Goal: Task Accomplishment & Management: Complete application form

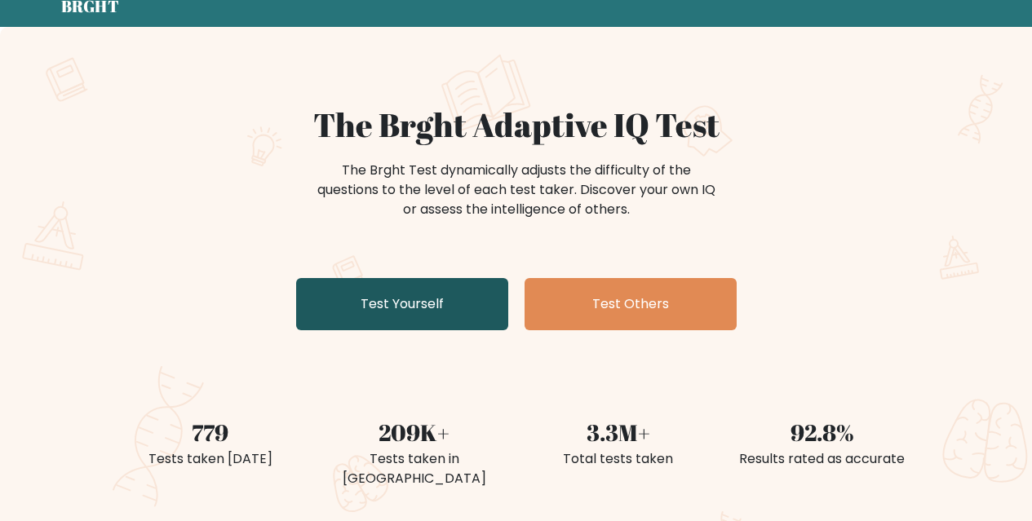
scroll to position [82, 0]
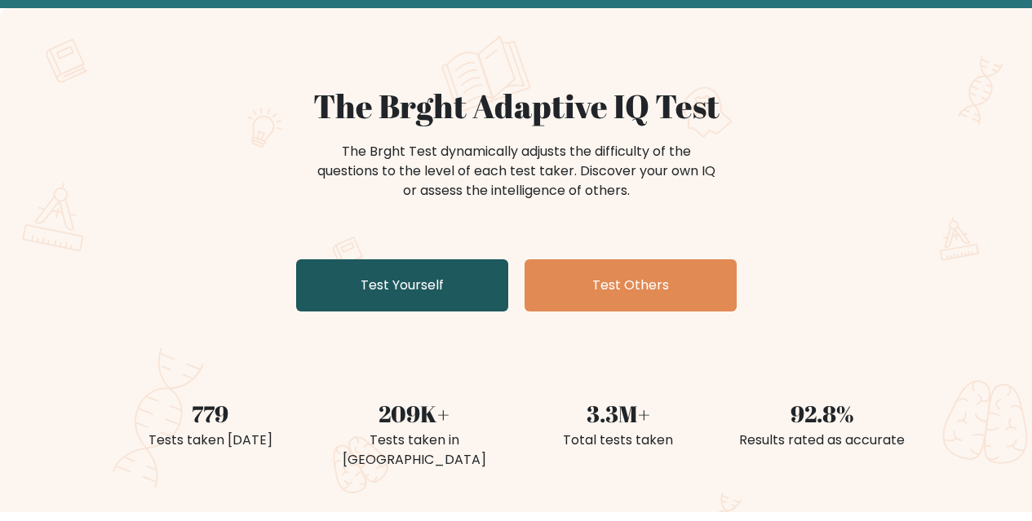
click at [468, 281] on link "Test Yourself" at bounding box center [402, 285] width 212 height 52
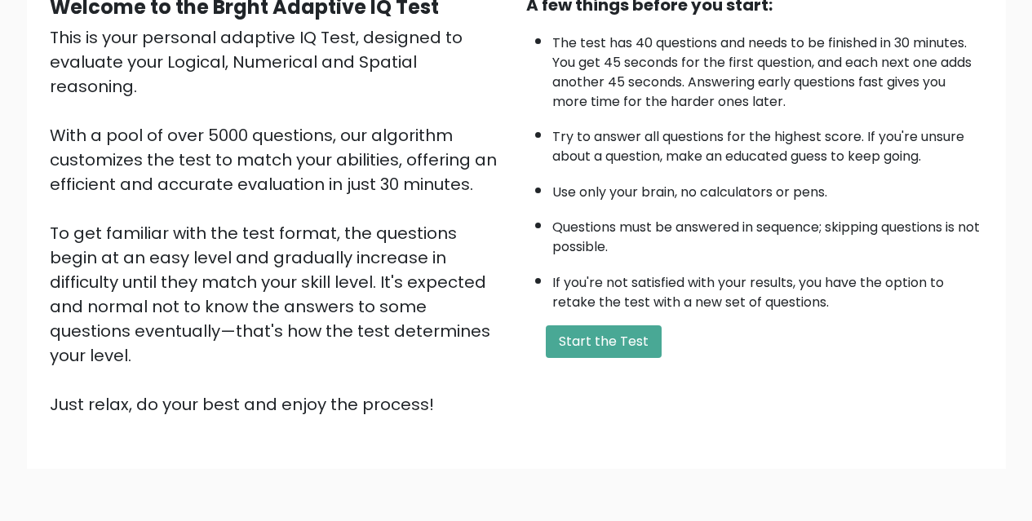
scroll to position [226, 0]
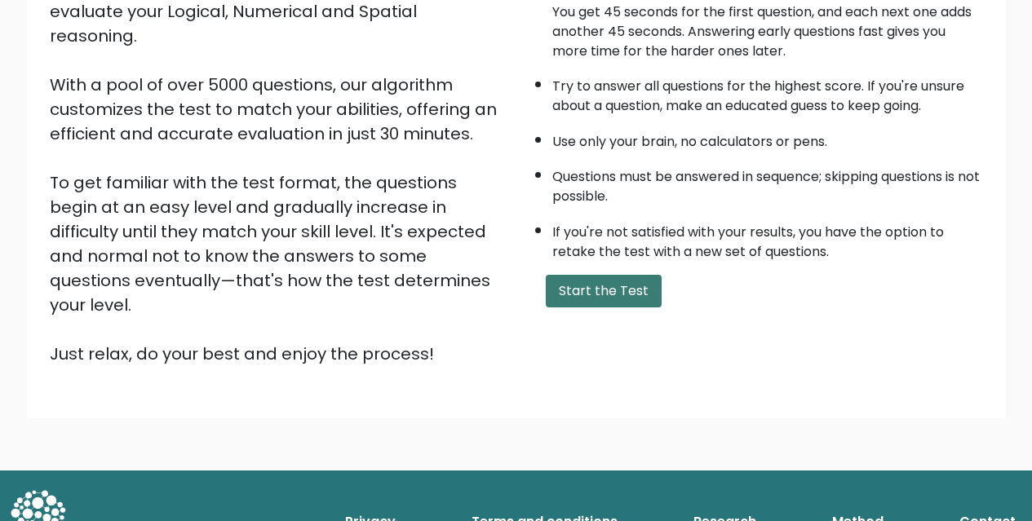
click at [600, 290] on button "Start the Test" at bounding box center [604, 291] width 116 height 33
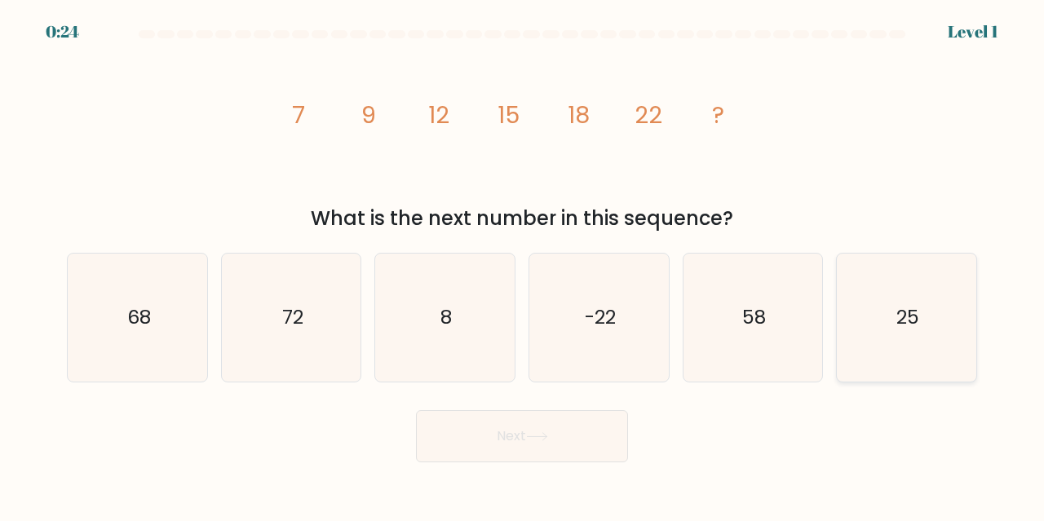
click at [972, 320] on div "25" at bounding box center [906, 318] width 141 height 130
click at [523, 265] on input "f. 25" at bounding box center [522, 263] width 1 height 4
radio input "true"
click at [543, 443] on button "Next" at bounding box center [522, 436] width 212 height 52
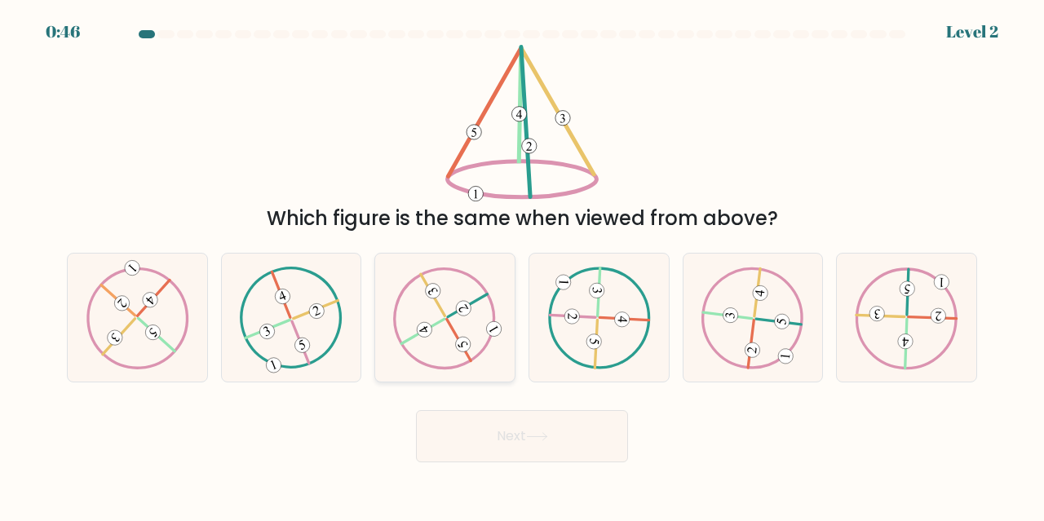
click at [458, 325] on icon at bounding box center [445, 318] width 104 height 102
click at [522, 265] on input "c." at bounding box center [522, 263] width 1 height 4
radio input "true"
click at [582, 415] on button "Next" at bounding box center [522, 436] width 212 height 52
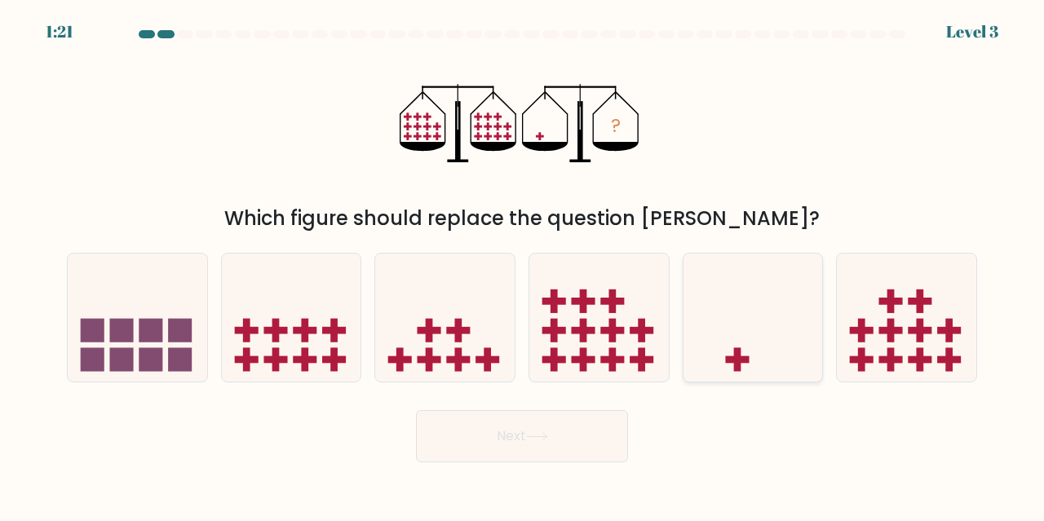
click at [748, 349] on icon at bounding box center [753, 317] width 139 height 115
click at [523, 265] on input "e." at bounding box center [522, 263] width 1 height 4
radio input "true"
click at [582, 421] on button "Next" at bounding box center [522, 436] width 212 height 52
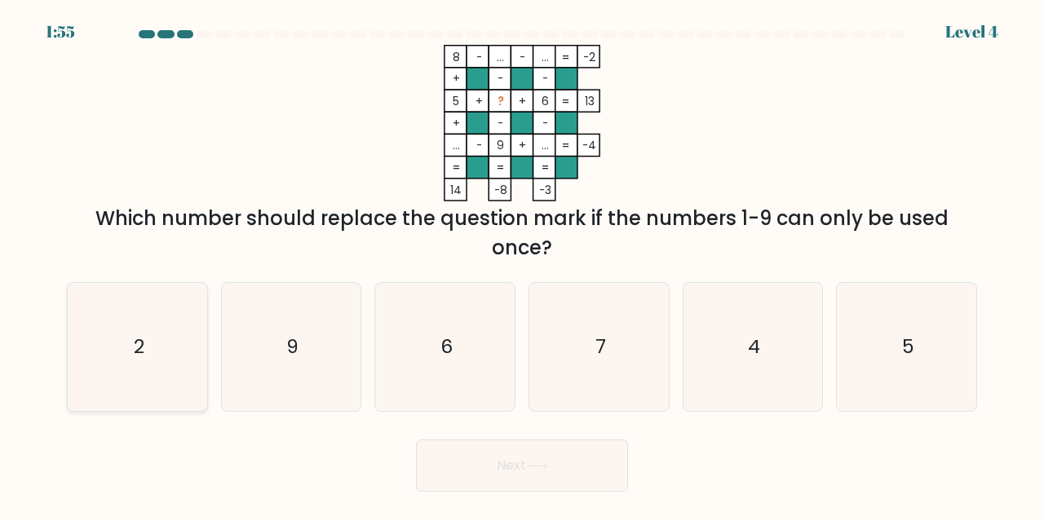
click at [139, 338] on text "2" at bounding box center [138, 346] width 11 height 27
click at [559, 455] on button "Next" at bounding box center [522, 466] width 212 height 52
click at [150, 334] on icon "2" at bounding box center [137, 347] width 128 height 128
click at [522, 265] on input "a. 2" at bounding box center [522, 263] width 1 height 4
radio input "true"
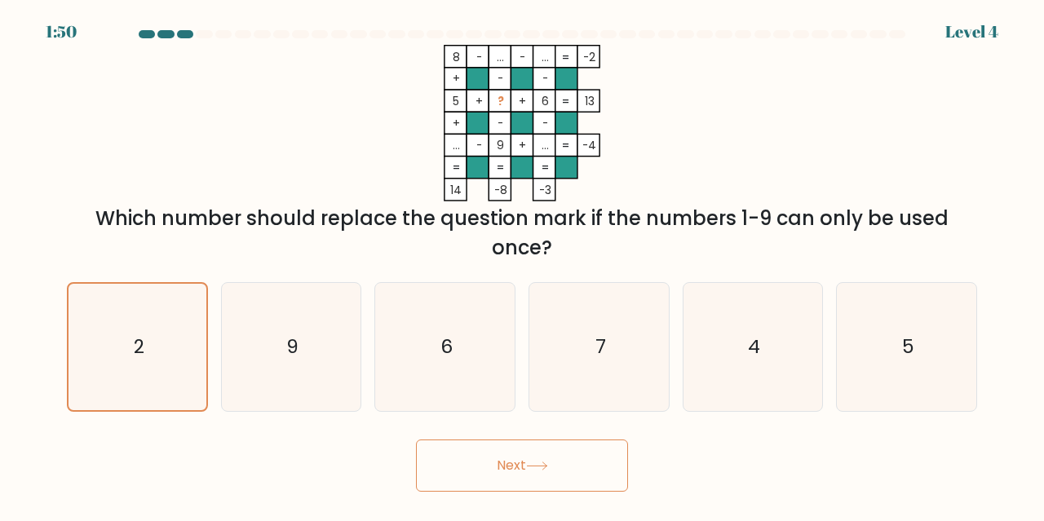
click at [524, 456] on button "Next" at bounding box center [522, 466] width 212 height 52
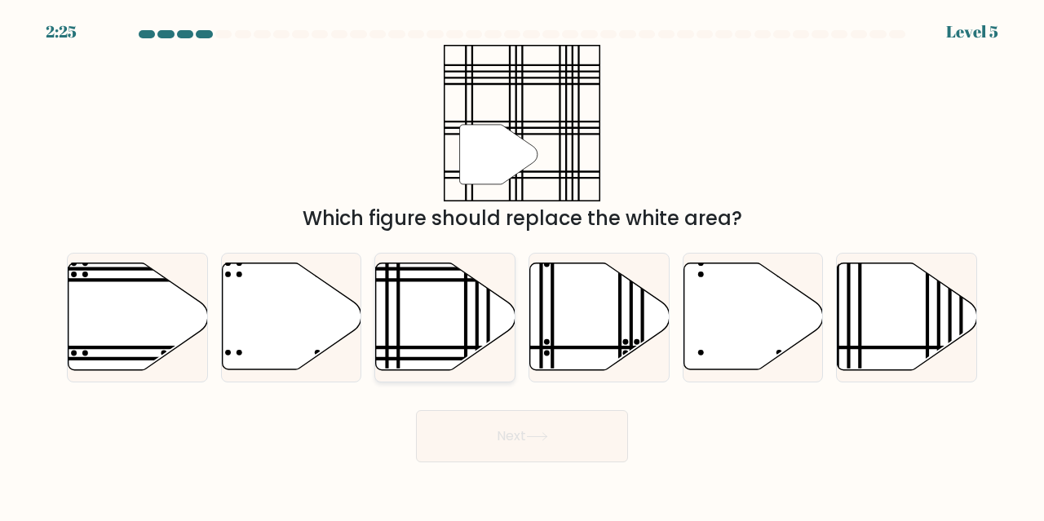
click at [483, 333] on icon at bounding box center [445, 316] width 139 height 107
click at [522, 265] on input "c." at bounding box center [522, 263] width 1 height 4
radio input "true"
click at [560, 440] on button "Next" at bounding box center [522, 436] width 212 height 52
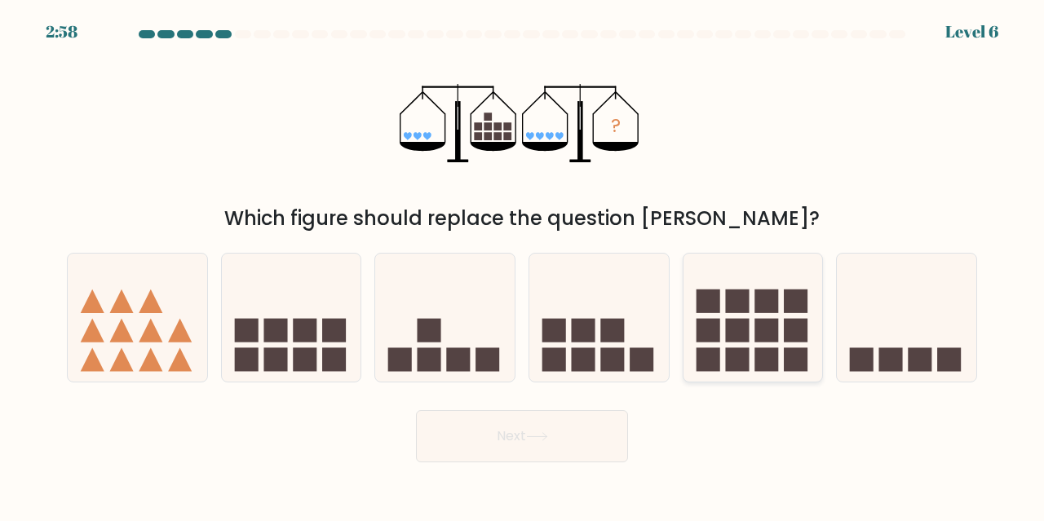
click at [787, 347] on icon at bounding box center [753, 317] width 139 height 115
click at [523, 265] on input "e." at bounding box center [522, 263] width 1 height 4
radio input "true"
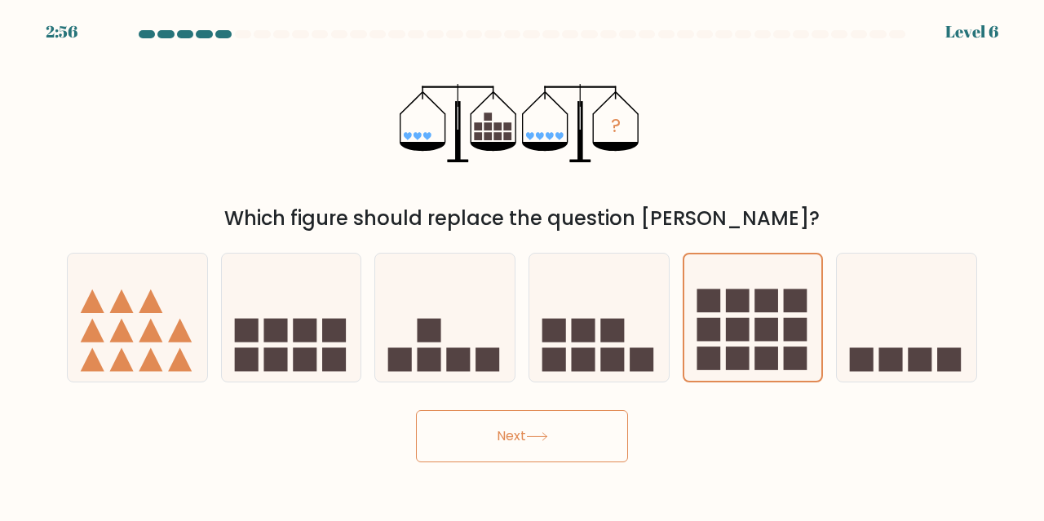
click at [503, 425] on button "Next" at bounding box center [522, 436] width 212 height 52
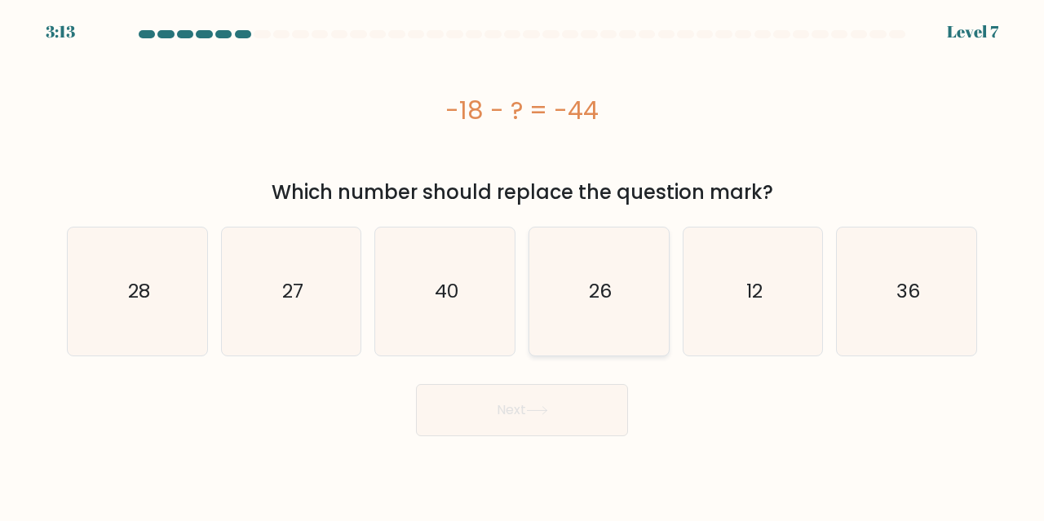
click at [622, 299] on icon "26" at bounding box center [599, 292] width 128 height 128
click at [523, 265] on input "d. 26" at bounding box center [522, 263] width 1 height 4
radio input "true"
click at [615, 415] on button "Next" at bounding box center [522, 410] width 212 height 52
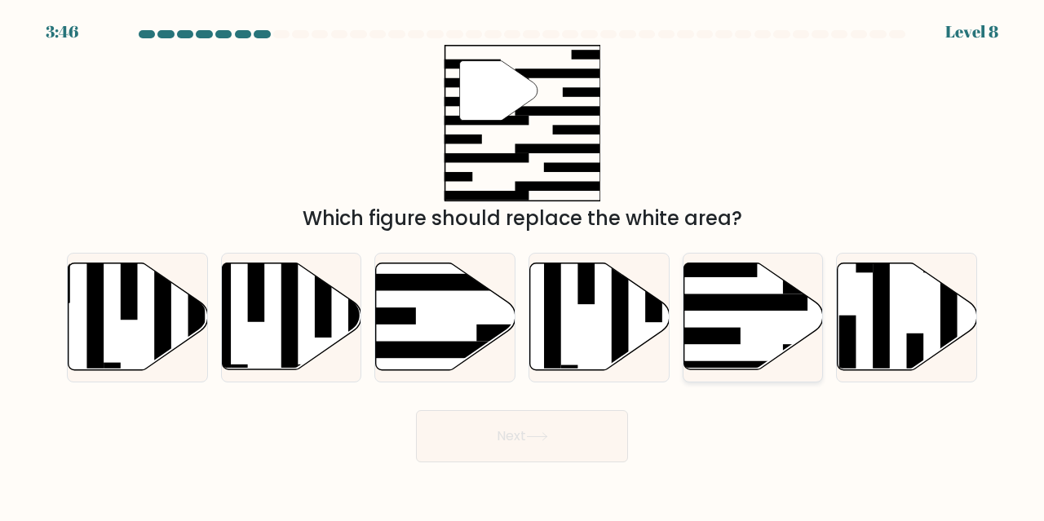
click at [757, 317] on icon at bounding box center [753, 316] width 139 height 107
click at [523, 265] on input "e." at bounding box center [522, 263] width 1 height 4
radio input "true"
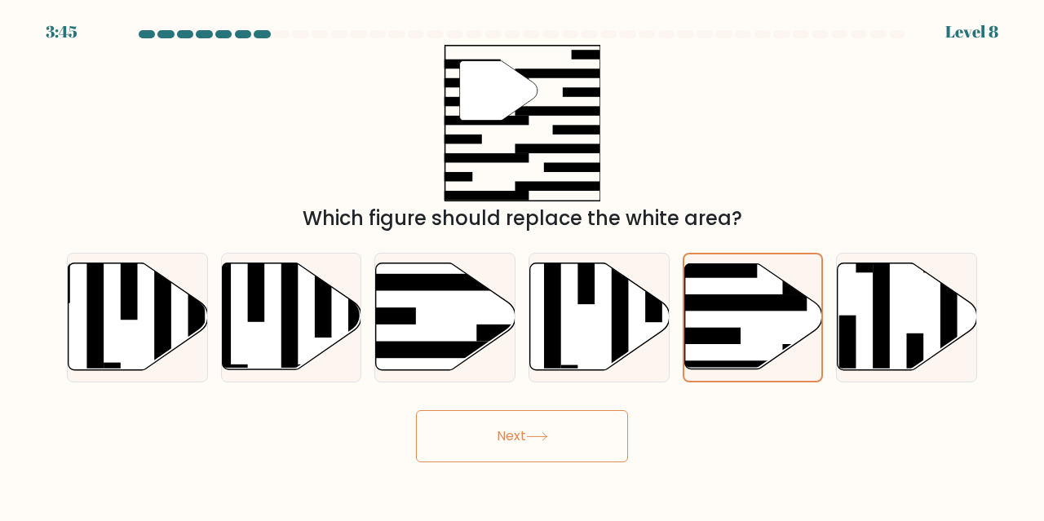
click at [568, 445] on button "Next" at bounding box center [522, 436] width 212 height 52
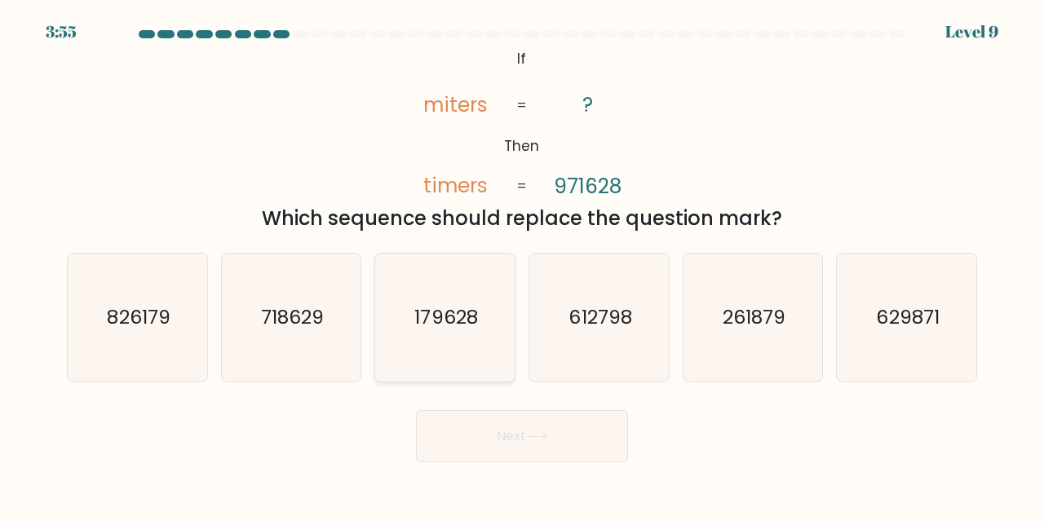
click at [493, 344] on icon "179628" at bounding box center [445, 318] width 128 height 128
click at [522, 265] on input "c. 179628" at bounding box center [522, 263] width 1 height 4
radio input "true"
click at [537, 436] on icon at bounding box center [537, 436] width 22 height 9
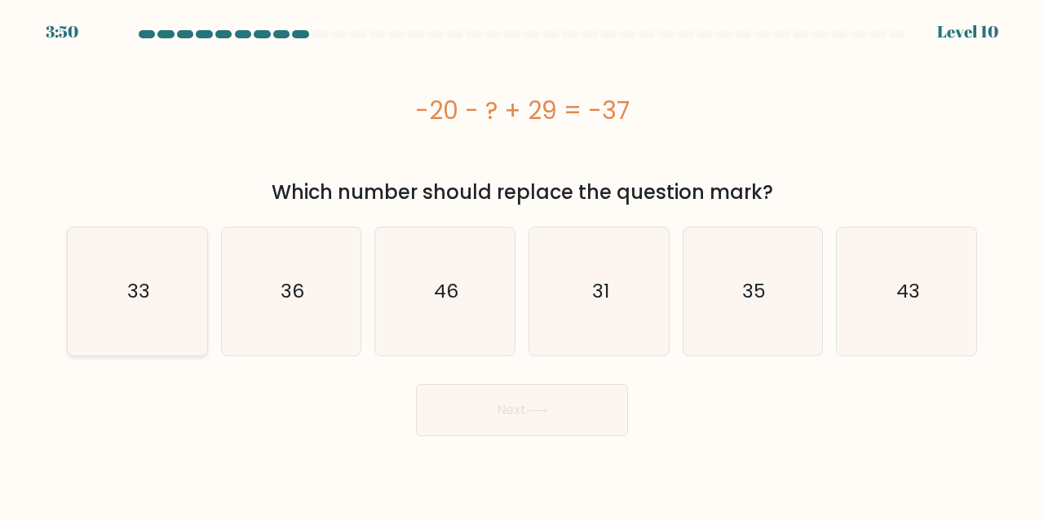
click at [170, 325] on icon "33" at bounding box center [137, 292] width 128 height 128
click at [522, 265] on input "a. 33" at bounding box center [522, 263] width 1 height 4
radio input "true"
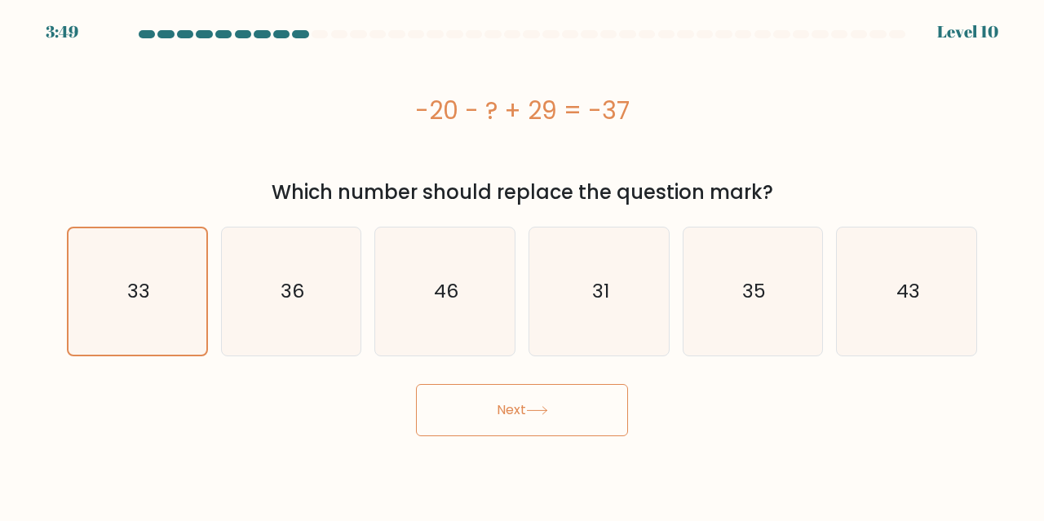
click at [591, 410] on button "Next" at bounding box center [522, 410] width 212 height 52
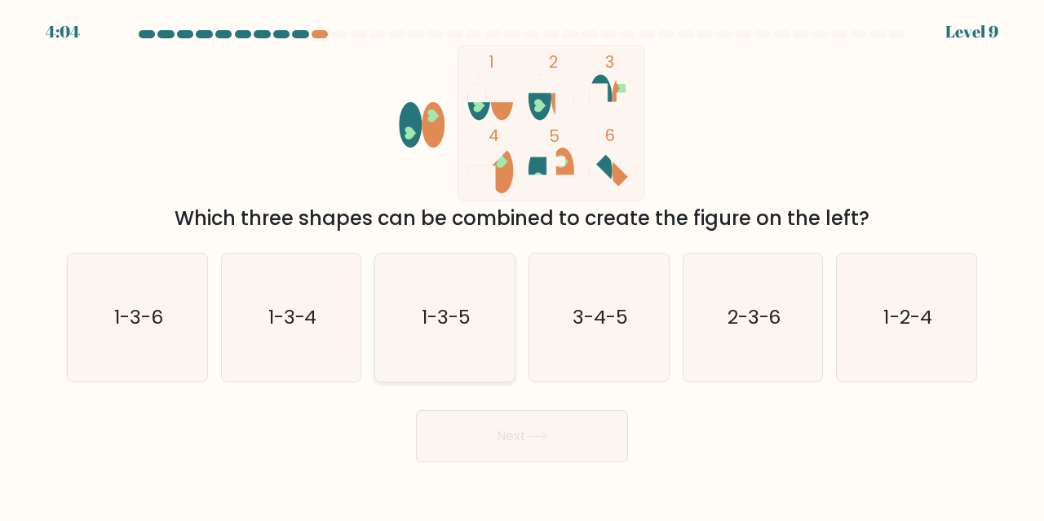
click at [467, 345] on icon "1-3-5" at bounding box center [445, 318] width 128 height 128
click at [522, 265] on input "c. 1-3-5" at bounding box center [522, 263] width 1 height 4
radio input "true"
click at [555, 450] on button "Next" at bounding box center [522, 436] width 212 height 52
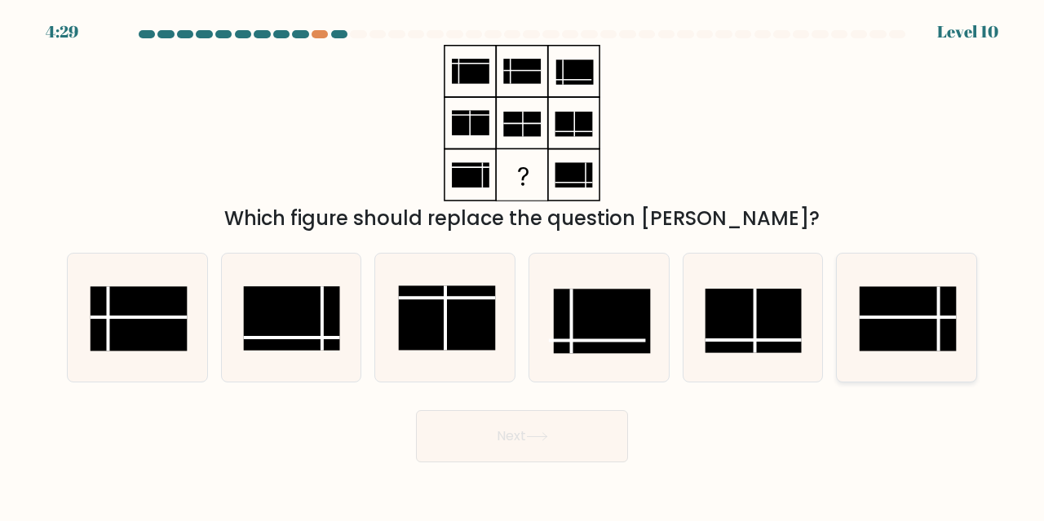
click at [929, 304] on rect at bounding box center [908, 318] width 96 height 64
click at [523, 265] on input "f." at bounding box center [522, 263] width 1 height 4
radio input "true"
click at [545, 441] on icon at bounding box center [537, 436] width 22 height 9
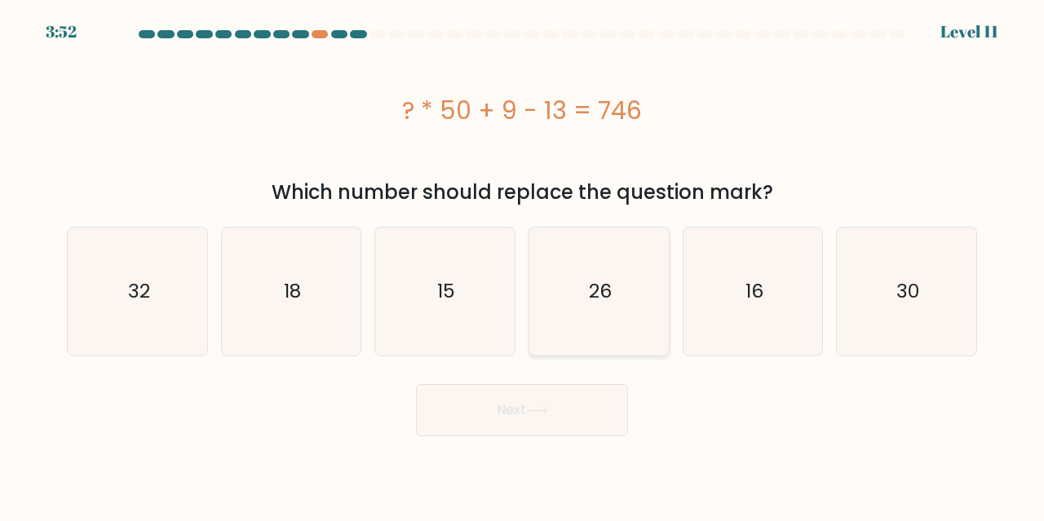
click at [577, 281] on icon "26" at bounding box center [599, 292] width 128 height 128
click at [523, 265] on input "d. 26" at bounding box center [522, 263] width 1 height 4
radio input "true"
click at [578, 402] on button "Next" at bounding box center [522, 410] width 212 height 52
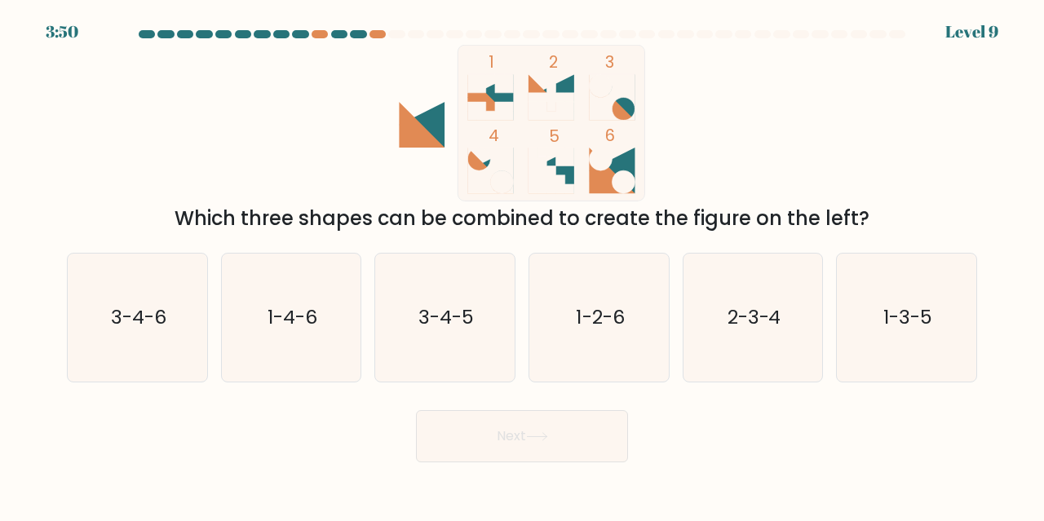
click at [594, 423] on button "Next" at bounding box center [522, 436] width 212 height 52
drag, startPoint x: 148, startPoint y: 340, endPoint x: 446, endPoint y: 346, distance: 298.6
click at [148, 339] on icon "3-4-6" at bounding box center [137, 318] width 128 height 128
click at [522, 265] on input "a. 3-4-6" at bounding box center [522, 263] width 1 height 4
radio input "true"
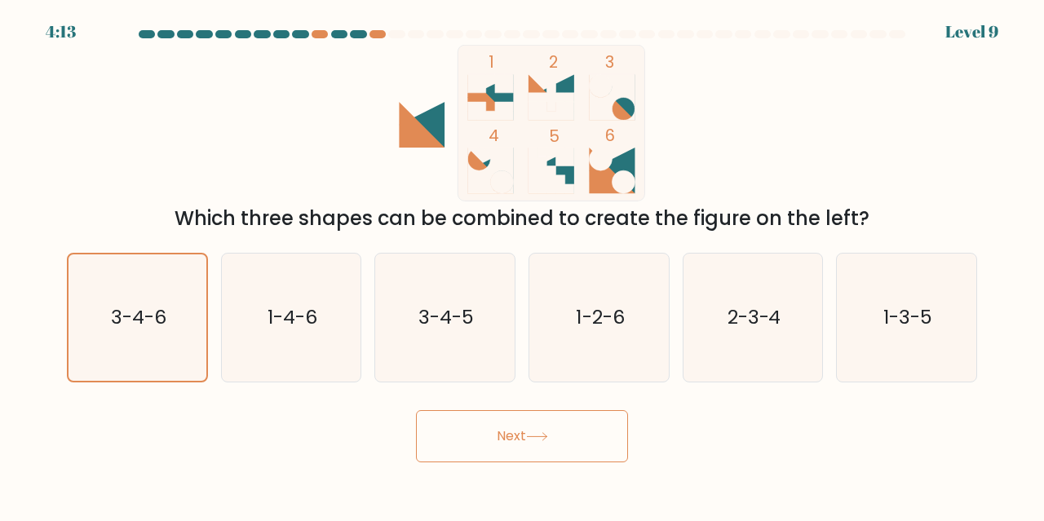
click at [565, 422] on button "Next" at bounding box center [522, 436] width 212 height 52
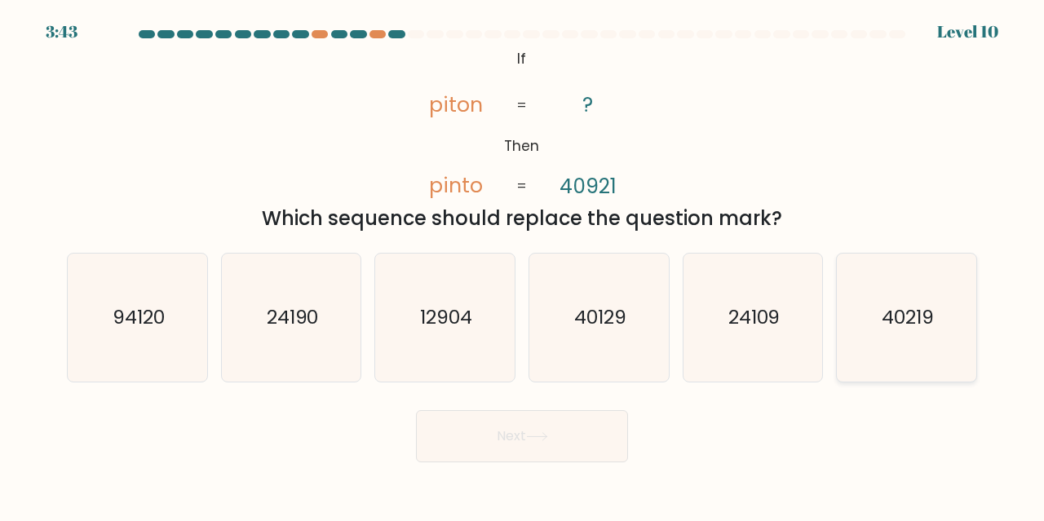
click at [919, 324] on text "40219" at bounding box center [908, 316] width 52 height 27
click at [523, 265] on input "f. 40219" at bounding box center [522, 263] width 1 height 4
radio input "true"
click at [511, 436] on button "Next" at bounding box center [522, 436] width 212 height 52
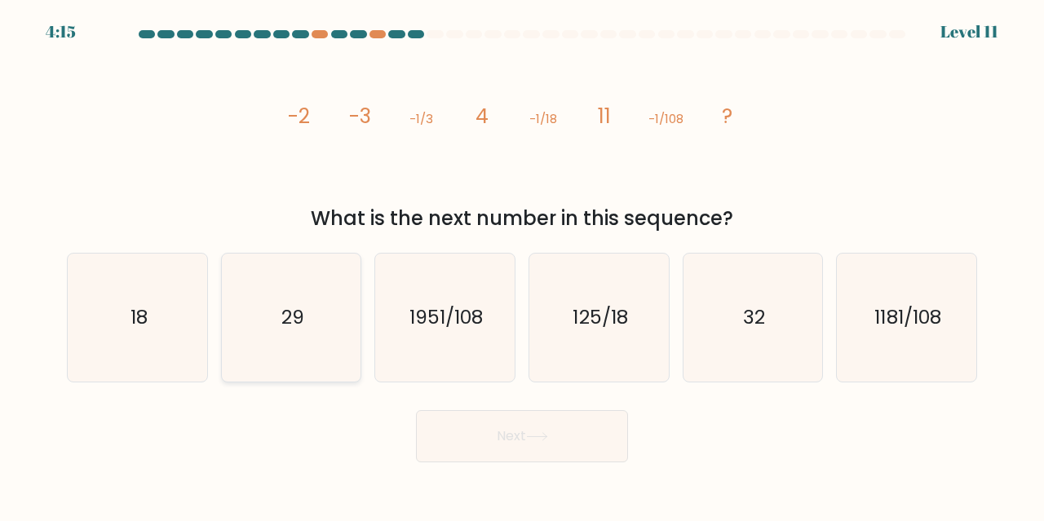
drag, startPoint x: 109, startPoint y: 338, endPoint x: 338, endPoint y: 346, distance: 228.6
click at [109, 337] on icon "18" at bounding box center [137, 318] width 128 height 128
click at [522, 265] on input "a. 18" at bounding box center [522, 263] width 1 height 4
radio input "true"
click at [585, 425] on button "Next" at bounding box center [522, 436] width 212 height 52
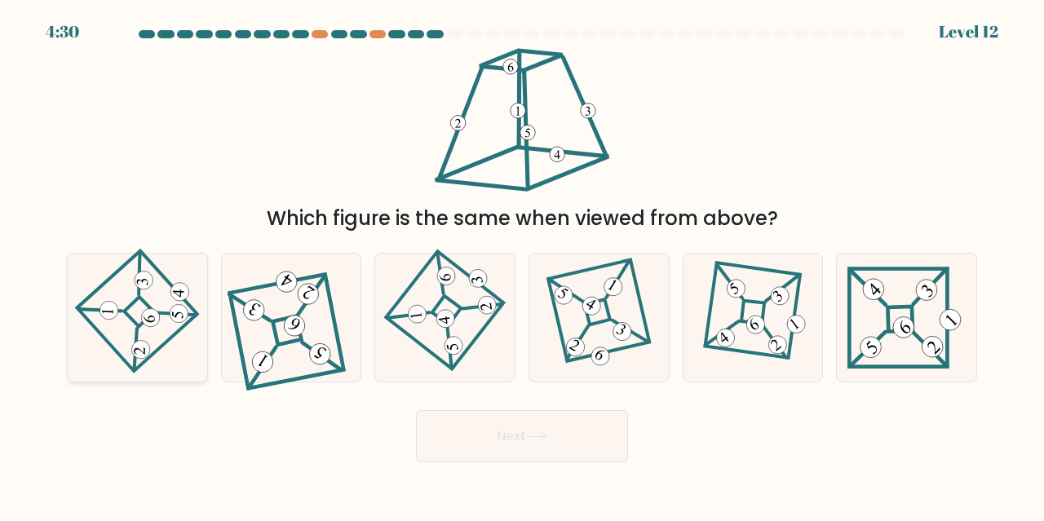
click at [108, 329] on icon at bounding box center [137, 318] width 89 height 102
click at [522, 265] on input "a." at bounding box center [522, 263] width 1 height 4
radio input "true"
click at [577, 447] on button "Next" at bounding box center [522, 436] width 212 height 52
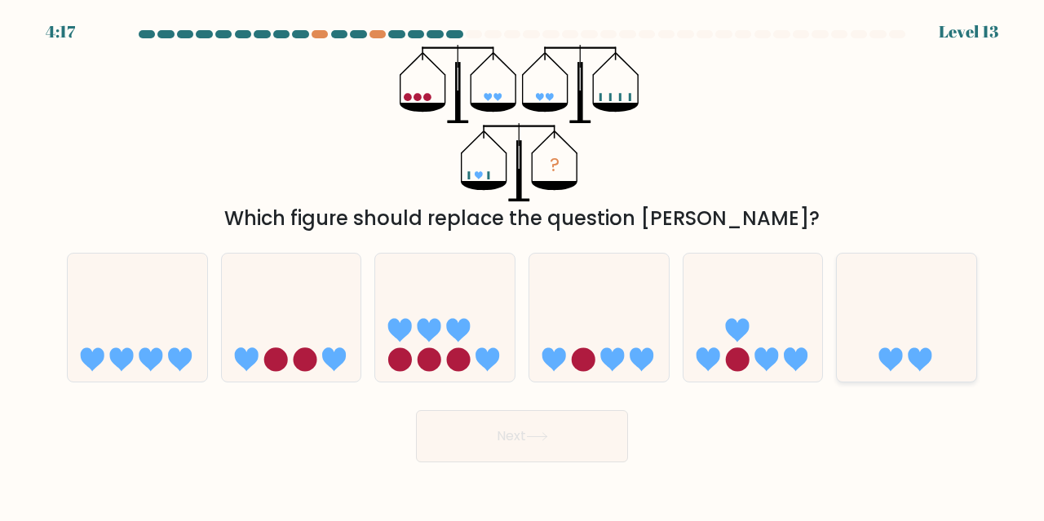
click at [902, 304] on icon at bounding box center [906, 317] width 139 height 115
click at [523, 265] on input "f." at bounding box center [522, 263] width 1 height 4
radio input "true"
click at [578, 430] on button "Next" at bounding box center [522, 436] width 212 height 52
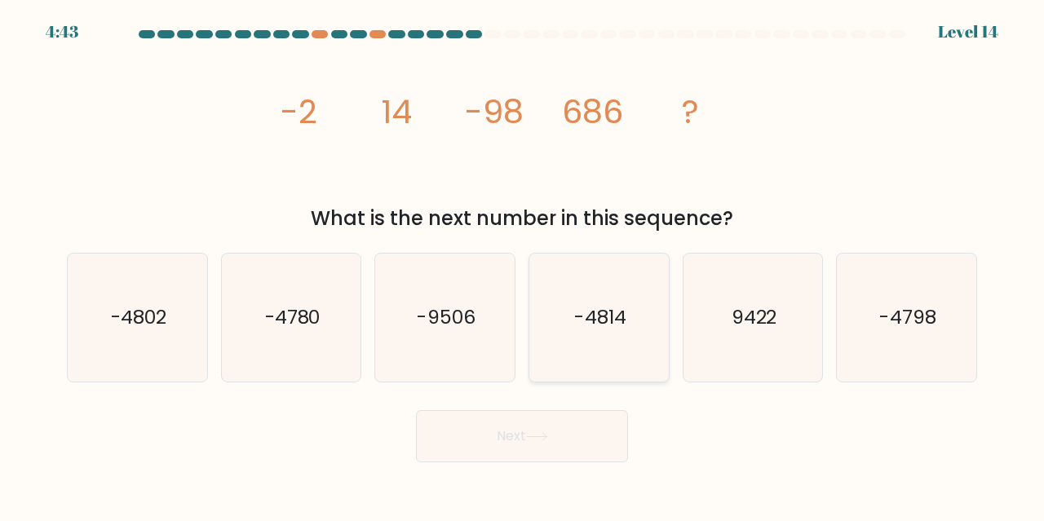
click at [660, 315] on icon "-4814" at bounding box center [599, 318] width 128 height 128
click at [523, 265] on input "d. -4814" at bounding box center [522, 263] width 1 height 4
radio input "true"
click at [565, 431] on button "Next" at bounding box center [522, 436] width 212 height 52
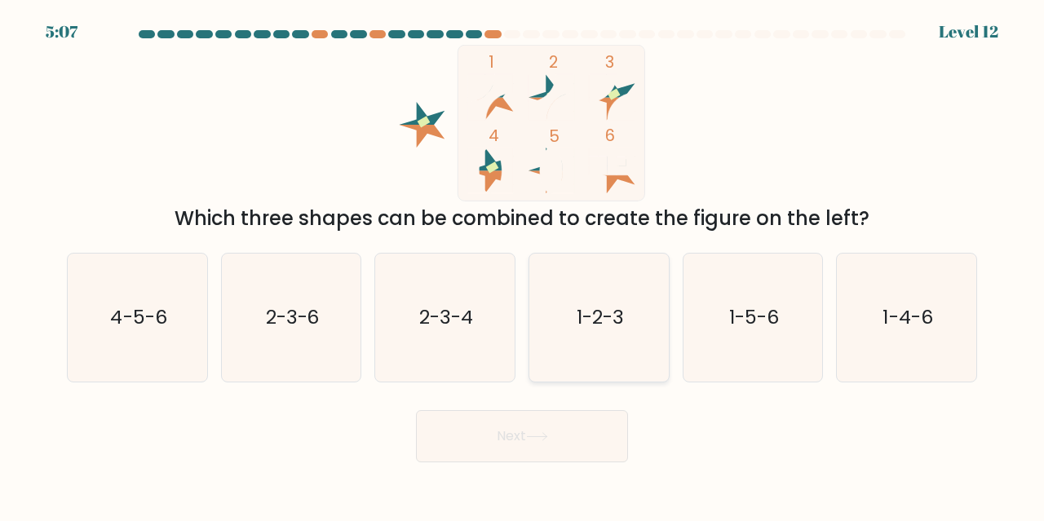
click at [579, 290] on icon "1-2-3" at bounding box center [599, 318] width 128 height 128
click at [523, 265] on input "d. 1-2-3" at bounding box center [522, 263] width 1 height 4
radio input "true"
click at [525, 439] on button "Next" at bounding box center [522, 436] width 212 height 52
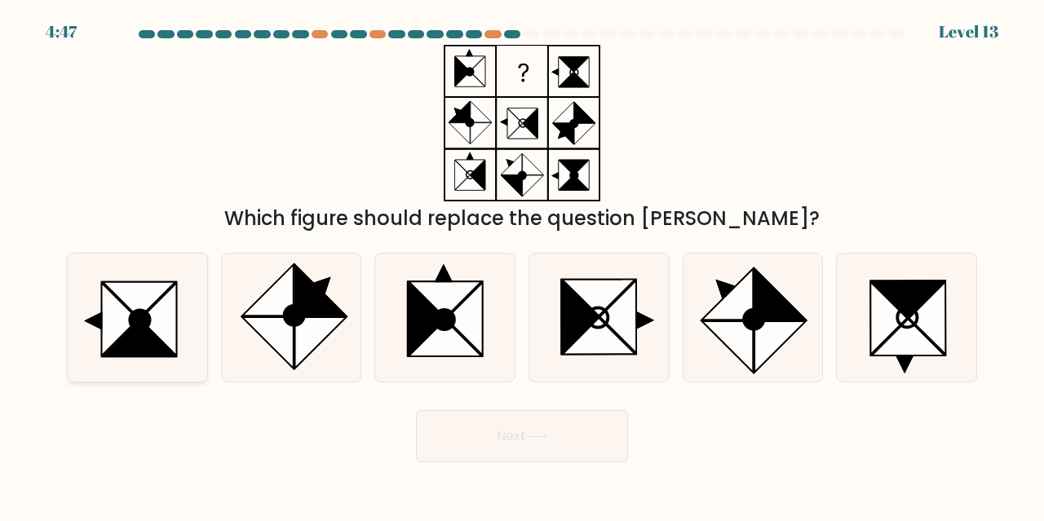
click at [138, 340] on icon at bounding box center [139, 339] width 73 height 36
click at [522, 265] on input "a." at bounding box center [522, 263] width 1 height 4
radio input "true"
click at [479, 423] on button "Next" at bounding box center [522, 436] width 212 height 52
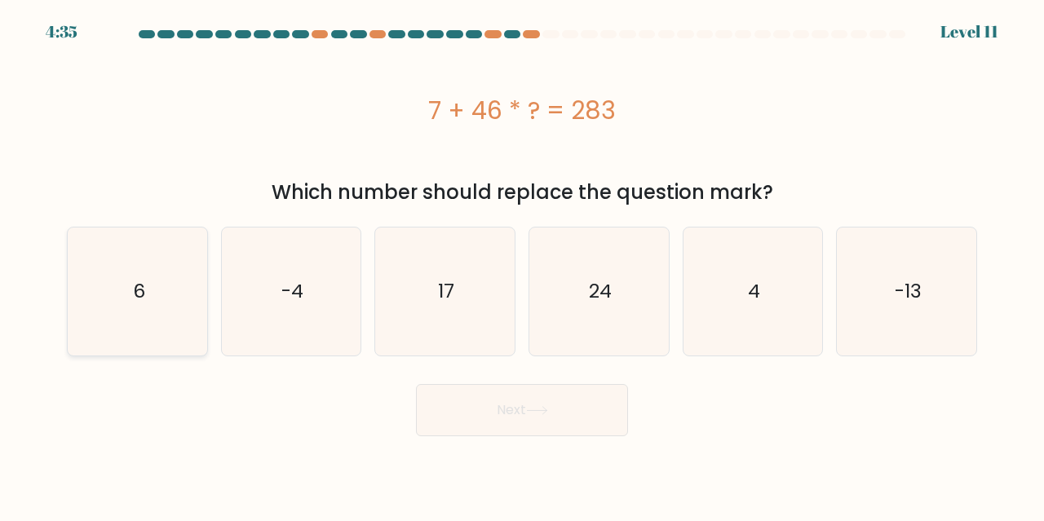
click at [113, 309] on icon "6" at bounding box center [137, 292] width 128 height 128
click at [522, 265] on input "a. 6" at bounding box center [522, 263] width 1 height 4
radio input "true"
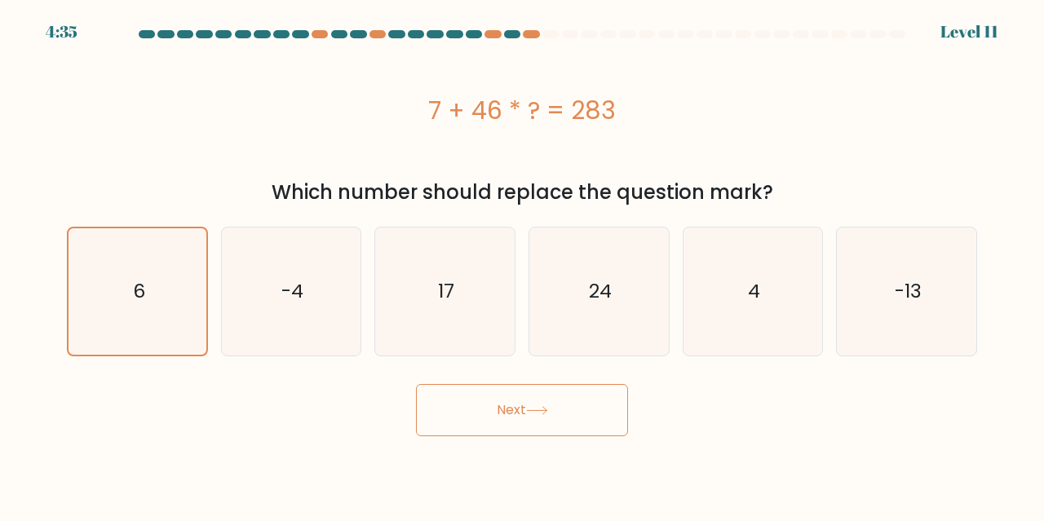
click at [600, 436] on button "Next" at bounding box center [522, 410] width 212 height 52
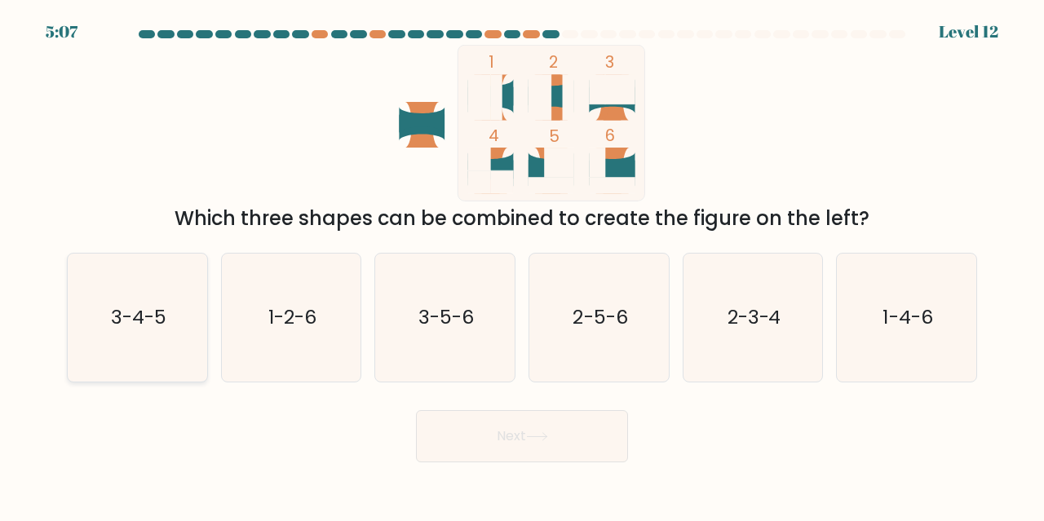
click at [143, 310] on text "3-4-5" at bounding box center [138, 316] width 55 height 27
click at [522, 265] on input "a. 3-4-5" at bounding box center [522, 263] width 1 height 4
radio input "true"
click at [462, 423] on button "Next" at bounding box center [522, 436] width 212 height 52
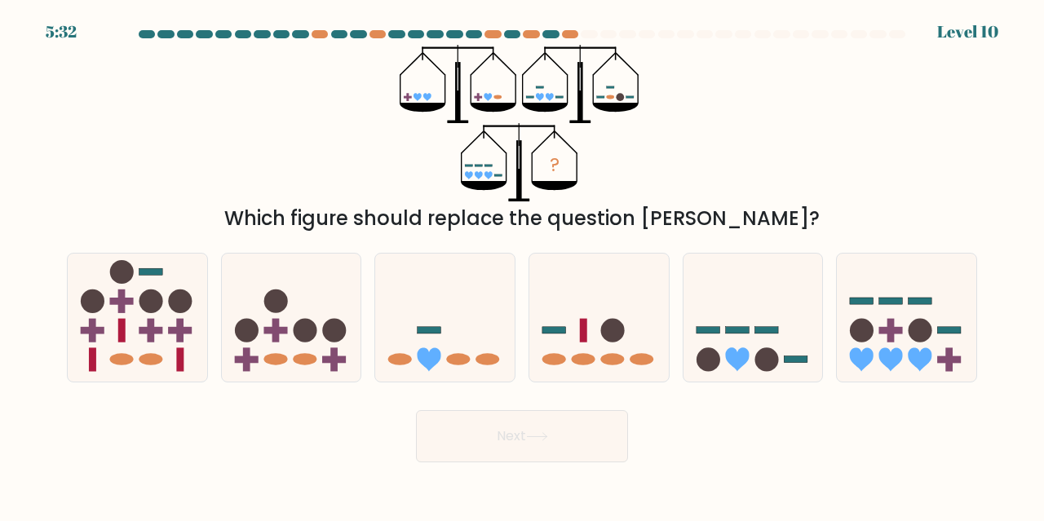
drag, startPoint x: 580, startPoint y: 334, endPoint x: 585, endPoint y: 472, distance: 138.8
click at [580, 348] on icon at bounding box center [598, 317] width 139 height 115
click at [523, 265] on input "d." at bounding box center [522, 263] width 1 height 4
radio input "true"
click at [590, 441] on button "Next" at bounding box center [522, 436] width 212 height 52
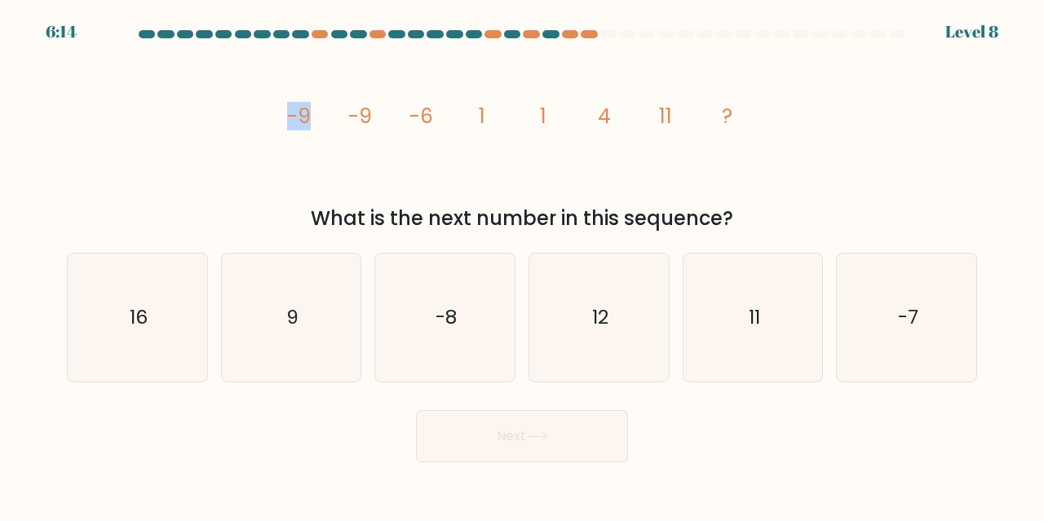
drag, startPoint x: 310, startPoint y: 131, endPoint x: 356, endPoint y: 137, distance: 46.0
click at [349, 136] on div "image/svg+xml -9 -9 -6 1 1 4 11 ? What is the next number in this sequence?" at bounding box center [522, 139] width 930 height 188
click at [376, 138] on icon "image/svg+xml -9 -9 -6 1 1 4 11 ?" at bounding box center [521, 123] width 489 height 157
drag, startPoint x: 361, startPoint y: 104, endPoint x: 394, endPoint y: 108, distance: 33.6
click at [394, 108] on icon "image/svg+xml -9 -9 -6 1 1 4 11 ?" at bounding box center [521, 123] width 489 height 157
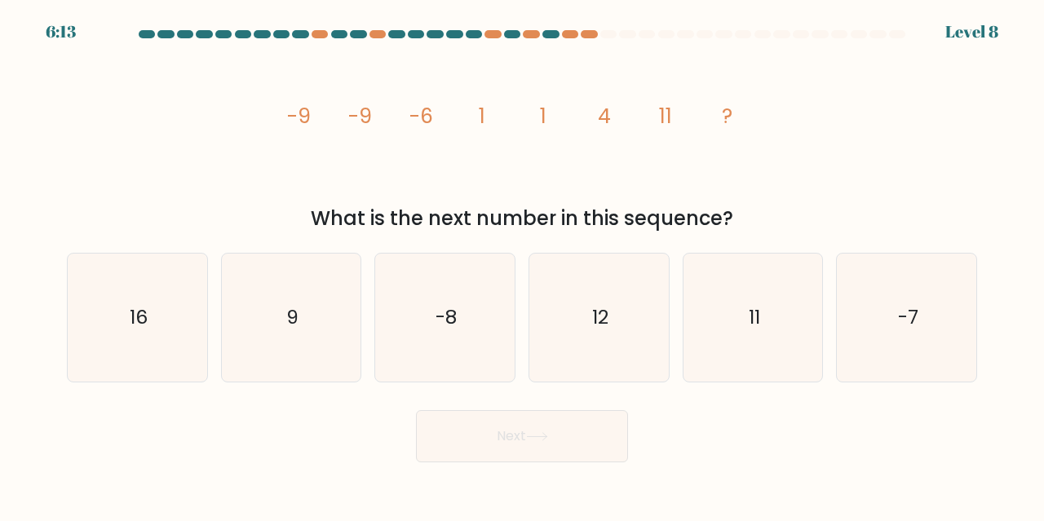
click at [433, 114] on tspan "-6" at bounding box center [422, 116] width 24 height 29
drag, startPoint x: 415, startPoint y: 114, endPoint x: 454, endPoint y: 124, distance: 40.4
click at [454, 124] on icon "image/svg+xml -9 -9 -6 1 1 4 11 ?" at bounding box center [521, 123] width 489 height 157
click at [459, 124] on icon "image/svg+xml -9 -9 -6 1 1 4 11 ?" at bounding box center [521, 123] width 489 height 157
drag, startPoint x: 762, startPoint y: 312, endPoint x: 652, endPoint y: 462, distance: 186.2
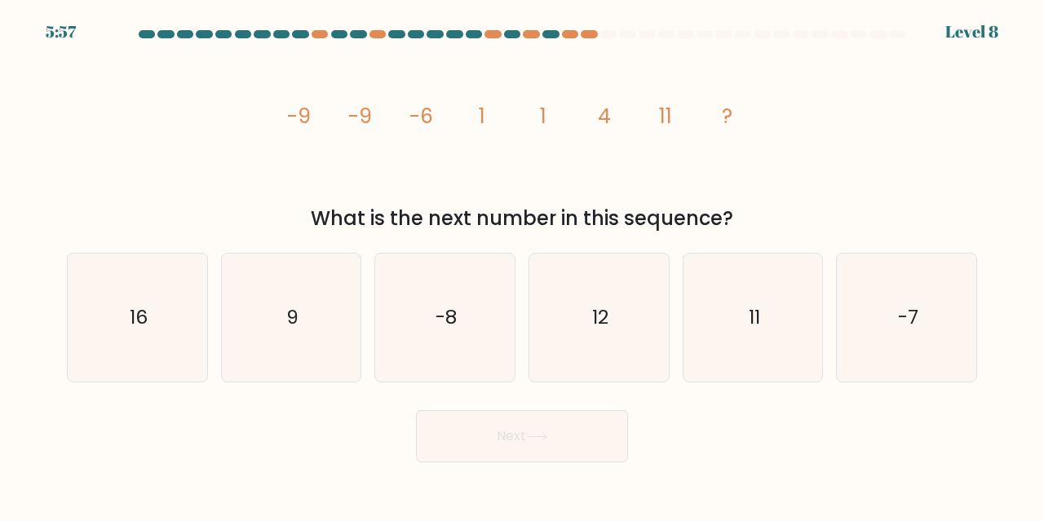
click at [762, 312] on icon "11" at bounding box center [753, 318] width 128 height 128
click at [523, 265] on input "e. 11" at bounding box center [522, 263] width 1 height 4
radio input "true"
click at [561, 456] on button "Next" at bounding box center [522, 436] width 212 height 52
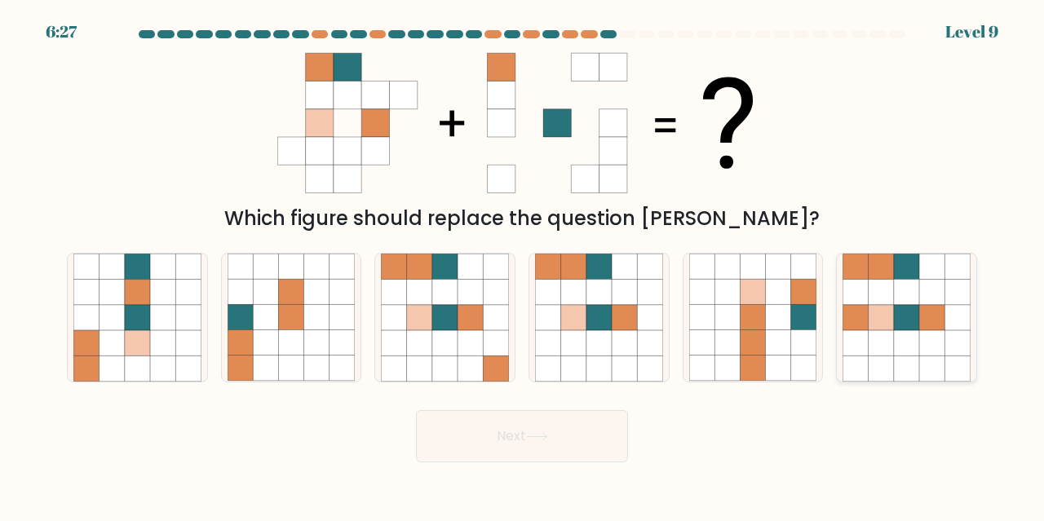
click at [899, 330] on icon at bounding box center [906, 342] width 25 height 25
click at [523, 265] on input "f." at bounding box center [522, 263] width 1 height 4
radio input "true"
click at [566, 445] on button "Next" at bounding box center [522, 436] width 212 height 52
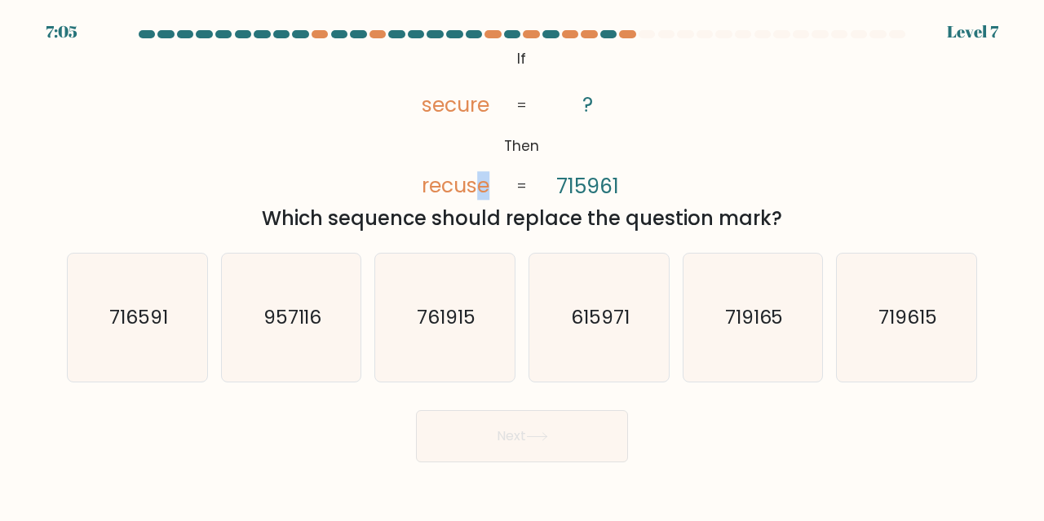
drag, startPoint x: 476, startPoint y: 183, endPoint x: 498, endPoint y: 184, distance: 21.2
click at [488, 184] on tspan "recuse" at bounding box center [457, 185] width 68 height 29
click at [511, 185] on icon "@import url('https://fonts.googleapis.com/css?family=Abril+Fatface:400,100,100i…" at bounding box center [522, 123] width 254 height 157
click at [598, 193] on tspan "715961" at bounding box center [587, 185] width 63 height 29
click at [607, 318] on text "615971" at bounding box center [600, 316] width 59 height 27
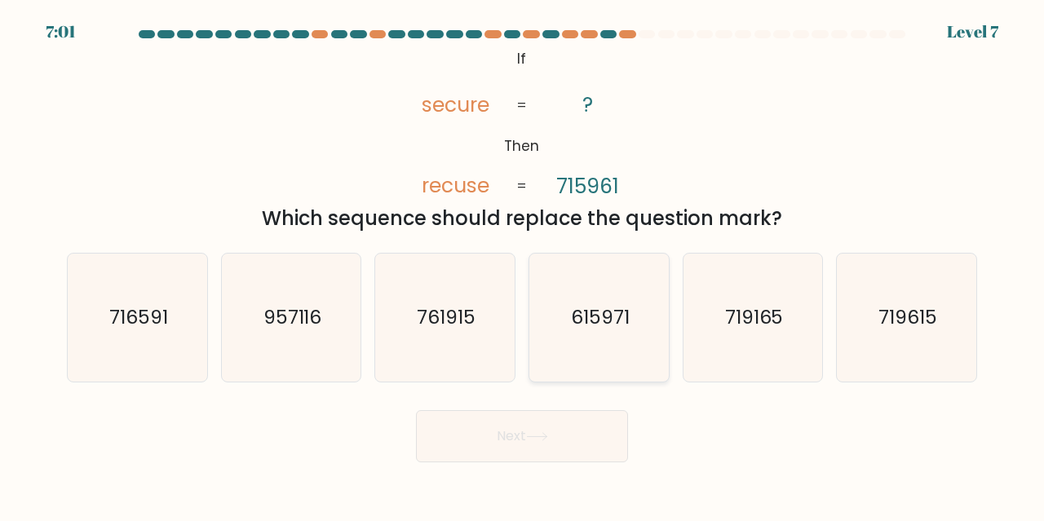
click at [523, 265] on input "d. 615971" at bounding box center [522, 263] width 1 height 4
radio input "true"
click at [563, 426] on button "Next" at bounding box center [522, 436] width 212 height 52
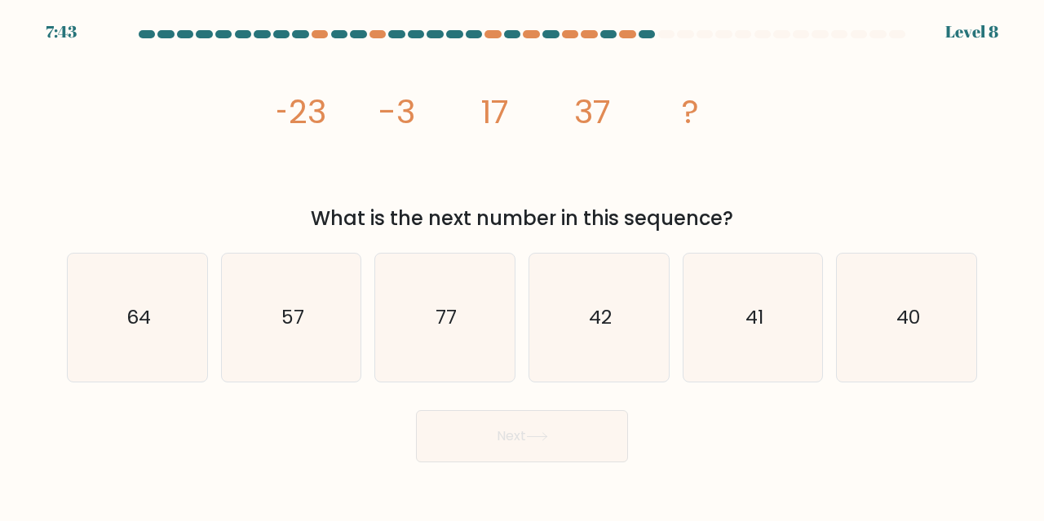
drag, startPoint x: 250, startPoint y: 109, endPoint x: 396, endPoint y: 114, distance: 146.1
click at [374, 114] on div "image/svg+xml -23 -3 17 37 ? What is the next number in this sequence?" at bounding box center [522, 139] width 930 height 188
click at [402, 116] on tspan "-3" at bounding box center [397, 112] width 37 height 46
drag, startPoint x: 383, startPoint y: 111, endPoint x: 450, endPoint y: 105, distance: 67.1
click at [444, 105] on icon "image/svg+xml -23 -3 17 37 ?" at bounding box center [521, 123] width 489 height 157
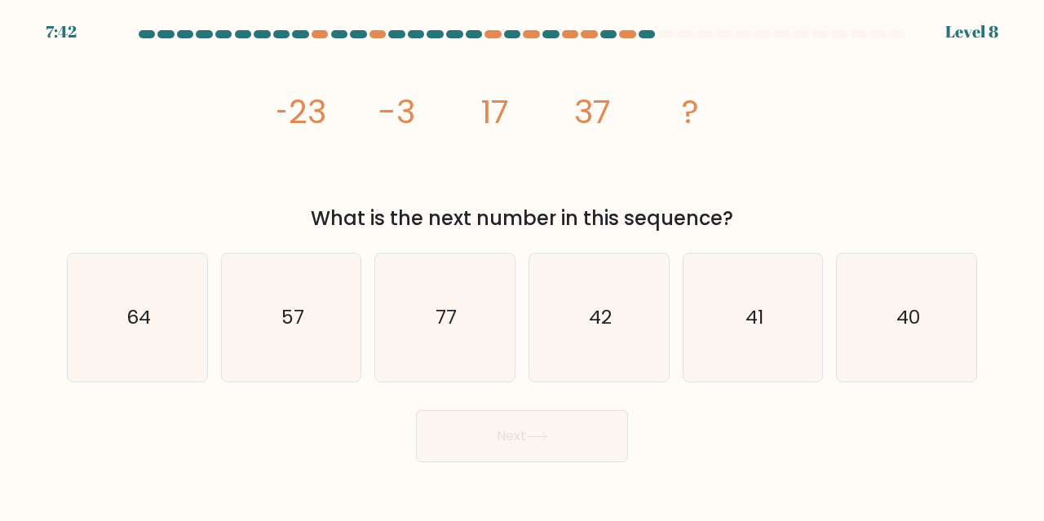
click at [464, 106] on icon "image/svg+xml -23 -3 17 37 ?" at bounding box center [521, 123] width 489 height 157
drag, startPoint x: 472, startPoint y: 112, endPoint x: 611, endPoint y: 117, distance: 138.8
click at [610, 117] on icon "image/svg+xml -23 -3 17 37 ?" at bounding box center [521, 123] width 489 height 157
click at [592, 173] on icon "image/svg+xml -23 -3 17 37 ?" at bounding box center [521, 123] width 489 height 157
click at [520, 128] on icon "image/svg+xml -23 -3 17 37 ?" at bounding box center [521, 123] width 489 height 157
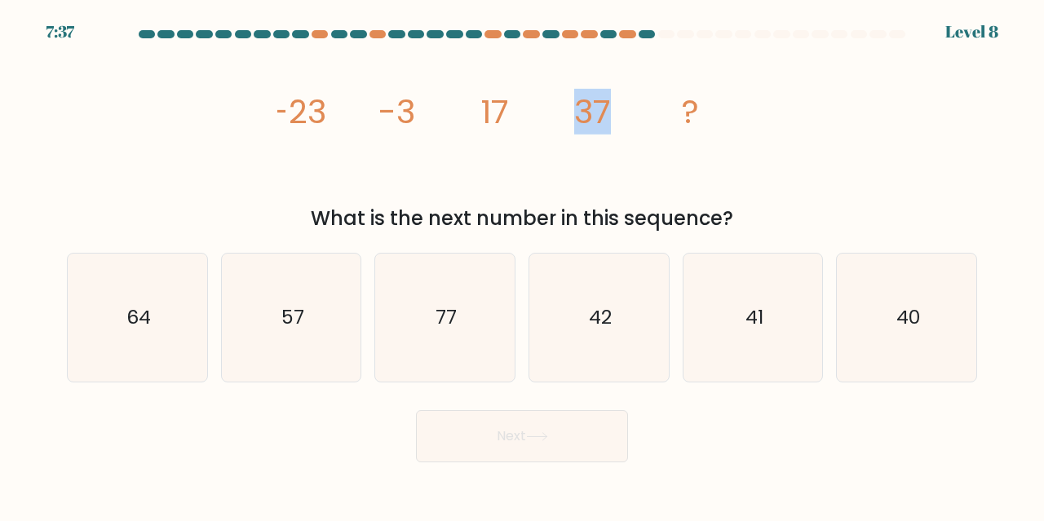
drag, startPoint x: 555, startPoint y: 106, endPoint x: 659, endPoint y: 130, distance: 107.1
click at [650, 124] on icon "image/svg+xml -23 -3 17 37 ?" at bounding box center [521, 123] width 489 height 157
drag, startPoint x: 263, startPoint y: 341, endPoint x: 401, endPoint y: 374, distance: 142.5
click at [263, 338] on icon "57" at bounding box center [292, 318] width 128 height 128
click at [522, 265] on input "b. 57" at bounding box center [522, 263] width 1 height 4
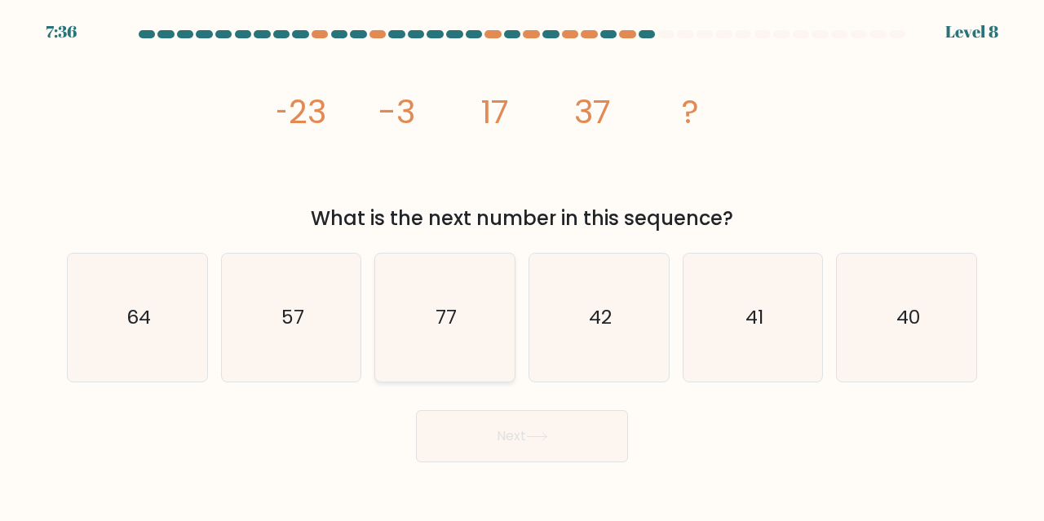
radio input "true"
click at [472, 415] on button "Next" at bounding box center [522, 436] width 212 height 52
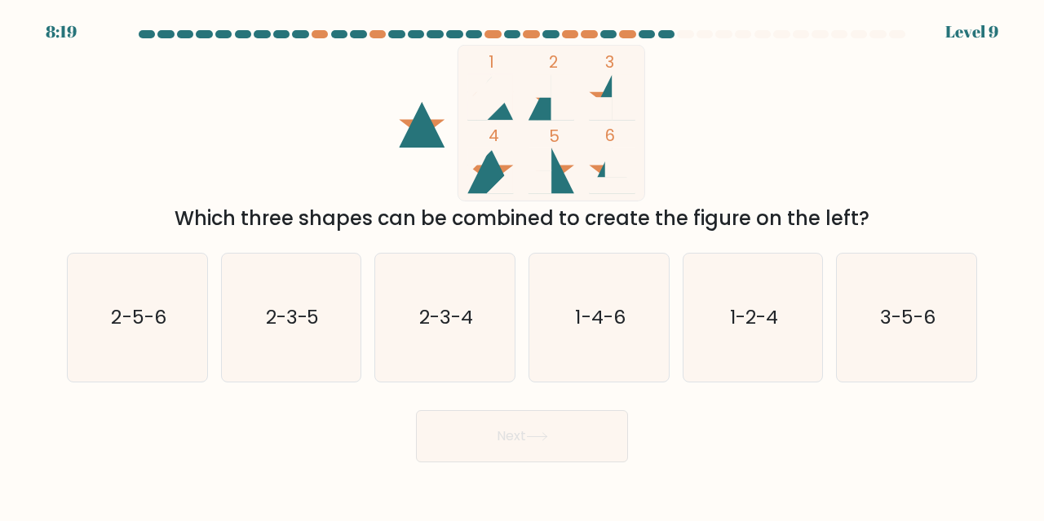
drag, startPoint x: 293, startPoint y: 215, endPoint x: 865, endPoint y: 217, distance: 571.9
click at [864, 217] on div "Which three shapes can be combined to create the figure on the left?" at bounding box center [522, 218] width 891 height 29
click at [865, 217] on div "Which three shapes can be combined to create the figure on the left?" at bounding box center [522, 218] width 891 height 29
click at [417, 131] on icon at bounding box center [422, 125] width 46 height 46
click at [602, 77] on rect at bounding box center [551, 123] width 187 height 156
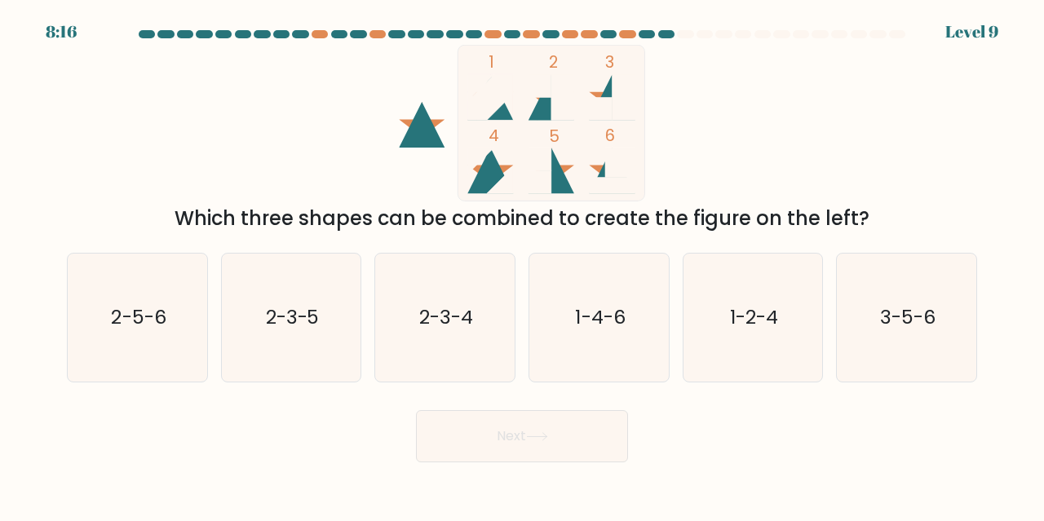
drag, startPoint x: 505, startPoint y: 109, endPoint x: 542, endPoint y: 112, distance: 36.8
click at [542, 112] on icon "1 2 3 4 5 6" at bounding box center [522, 123] width 439 height 157
click at [552, 113] on rect at bounding box center [562, 97] width 23 height 46
drag, startPoint x: 255, startPoint y: 338, endPoint x: 414, endPoint y: 395, distance: 169.8
click at [255, 337] on icon "2-3-5" at bounding box center [292, 318] width 128 height 128
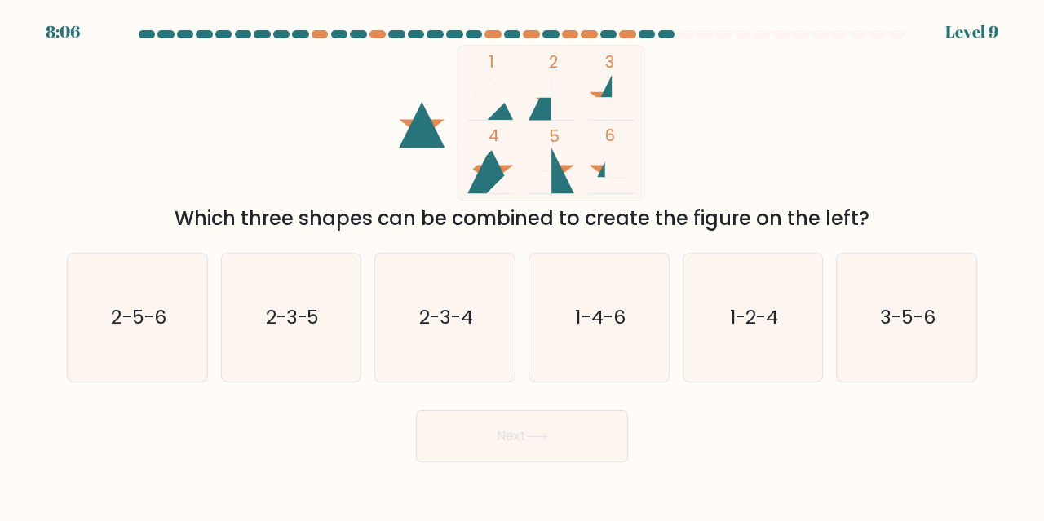
click at [522, 265] on input "b. 2-3-5" at bounding box center [522, 263] width 1 height 4
radio input "true"
click at [474, 423] on button "Next" at bounding box center [522, 436] width 212 height 52
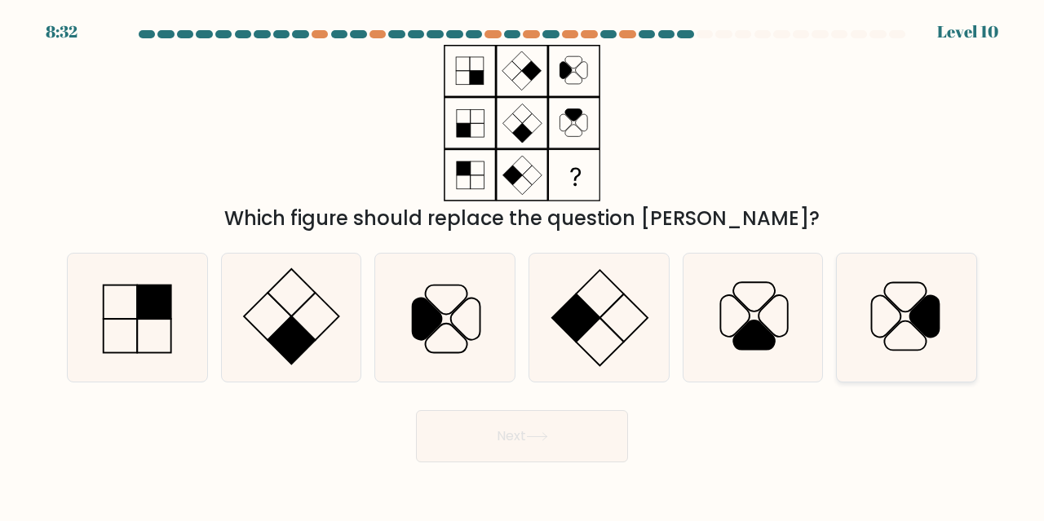
click at [910, 305] on icon at bounding box center [907, 318] width 128 height 128
click at [523, 265] on input "f." at bounding box center [522, 263] width 1 height 4
radio input "true"
click at [598, 427] on button "Next" at bounding box center [522, 436] width 212 height 52
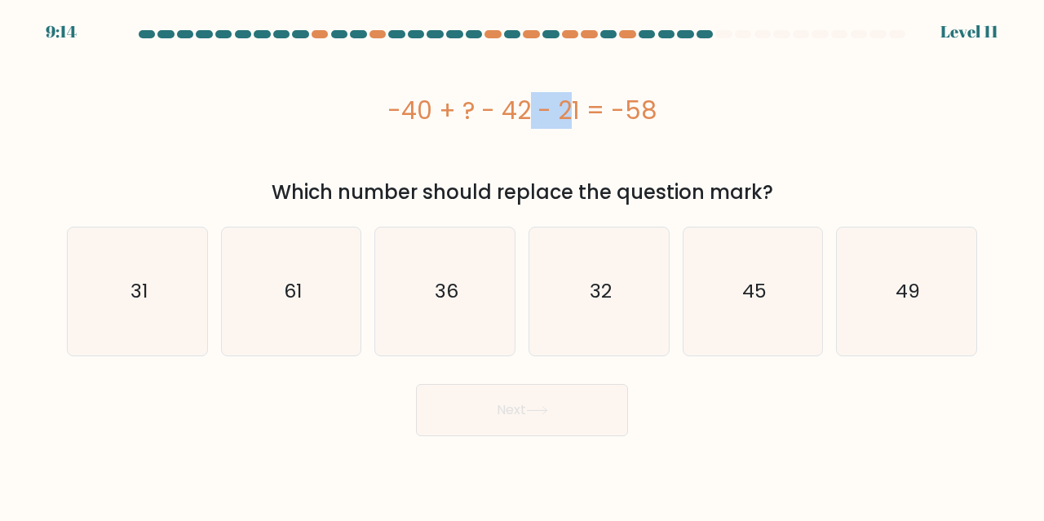
drag, startPoint x: 432, startPoint y: 122, endPoint x: 495, endPoint y: 119, distance: 62.9
click at [491, 119] on div "-40 + ? - 42 - 21 = -58" at bounding box center [522, 110] width 910 height 37
click at [521, 116] on div "-40 + ? - 42 - 21 = -58" at bounding box center [522, 110] width 910 height 37
drag, startPoint x: 760, startPoint y: 334, endPoint x: 751, endPoint y: 335, distance: 9.1
click at [759, 334] on icon "45" at bounding box center [753, 292] width 128 height 128
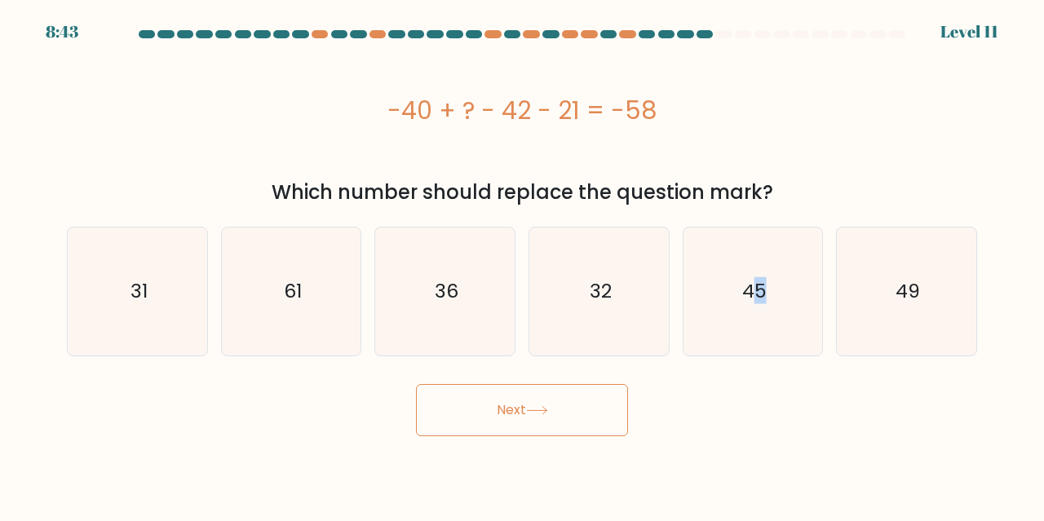
click at [543, 392] on button "Next" at bounding box center [522, 410] width 212 height 52
click at [724, 296] on icon "45" at bounding box center [753, 292] width 128 height 128
click at [523, 265] on input "e. 45" at bounding box center [522, 263] width 1 height 4
radio input "true"
click at [529, 403] on button "Next" at bounding box center [522, 410] width 212 height 52
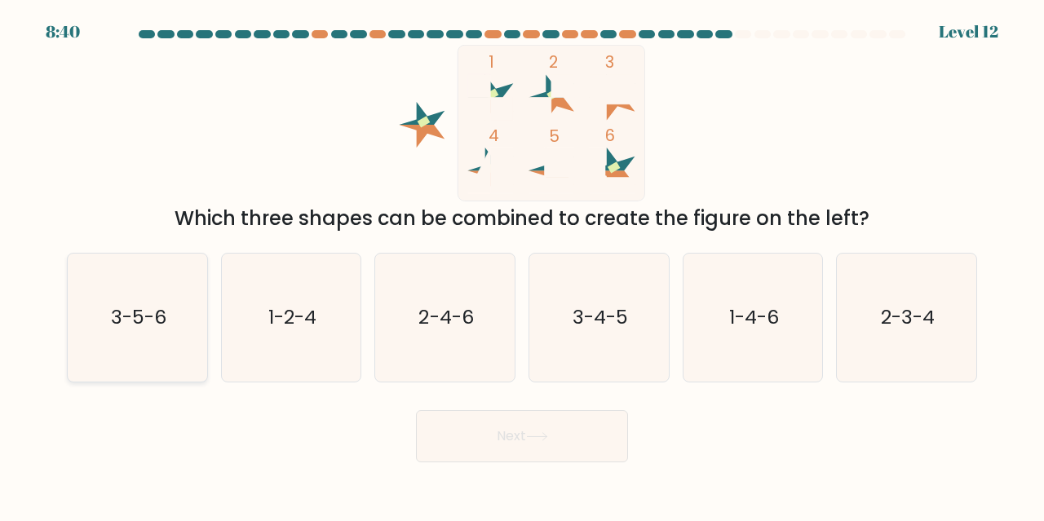
click at [185, 346] on icon "3-5-6" at bounding box center [137, 318] width 128 height 128
click at [522, 265] on input "a. 3-5-6" at bounding box center [522, 263] width 1 height 4
radio input "true"
click at [582, 454] on button "Next" at bounding box center [522, 436] width 212 height 52
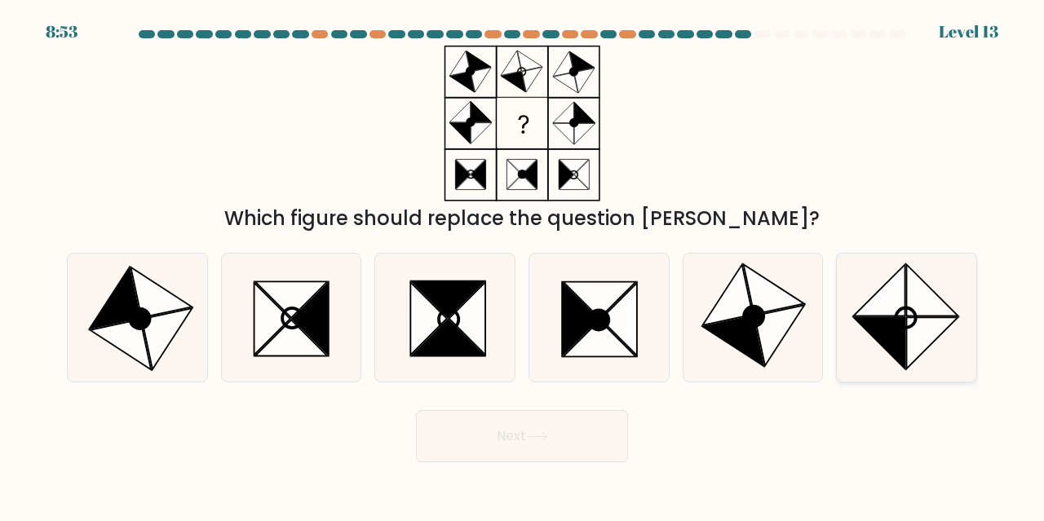
click at [916, 319] on circle at bounding box center [906, 317] width 28 height 28
click at [523, 265] on input "f." at bounding box center [522, 263] width 1 height 4
radio input "true"
click at [591, 430] on button "Next" at bounding box center [522, 436] width 212 height 52
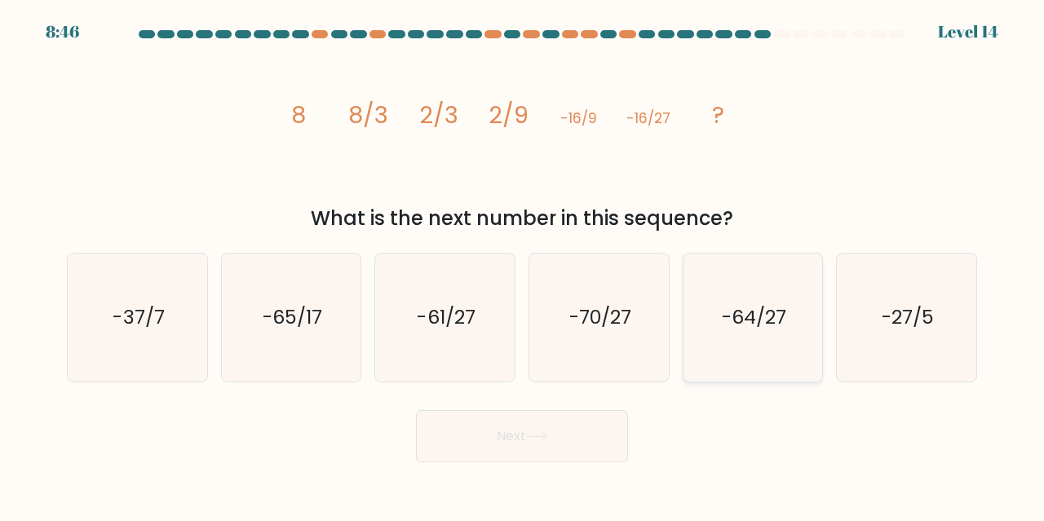
click at [720, 324] on icon "-64/27" at bounding box center [753, 318] width 128 height 128
click at [523, 265] on input "e. -64/27" at bounding box center [522, 263] width 1 height 4
radio input "true"
click at [559, 412] on button "Next" at bounding box center [522, 436] width 212 height 52
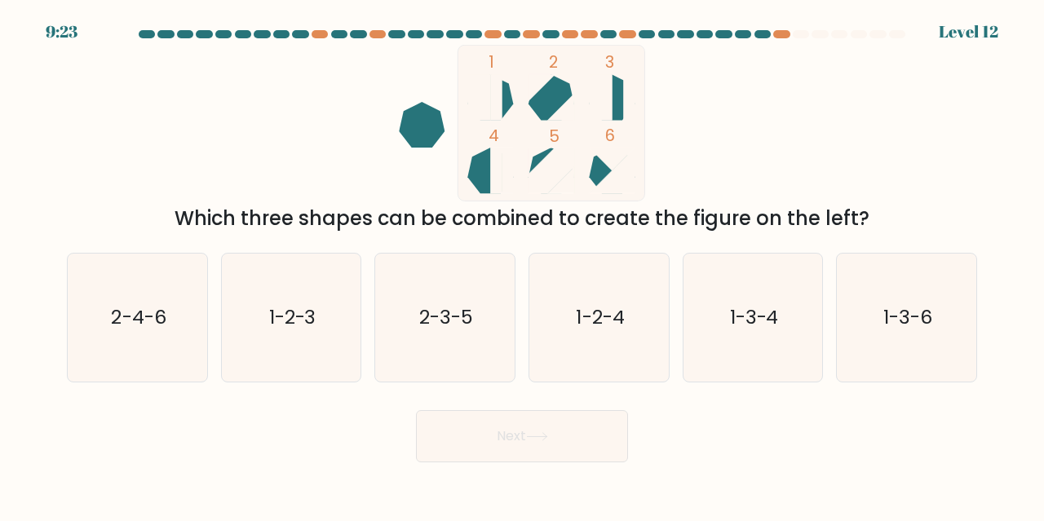
drag, startPoint x: 557, startPoint y: 437, endPoint x: 530, endPoint y: 188, distance: 251.1
click at [534, 188] on form at bounding box center [522, 246] width 1044 height 432
drag, startPoint x: 648, startPoint y: 322, endPoint x: 597, endPoint y: 342, distance: 54.2
click at [644, 322] on icon "1-2-4" at bounding box center [599, 318] width 128 height 128
click at [523, 265] on input "d. 1-2-4" at bounding box center [522, 263] width 1 height 4
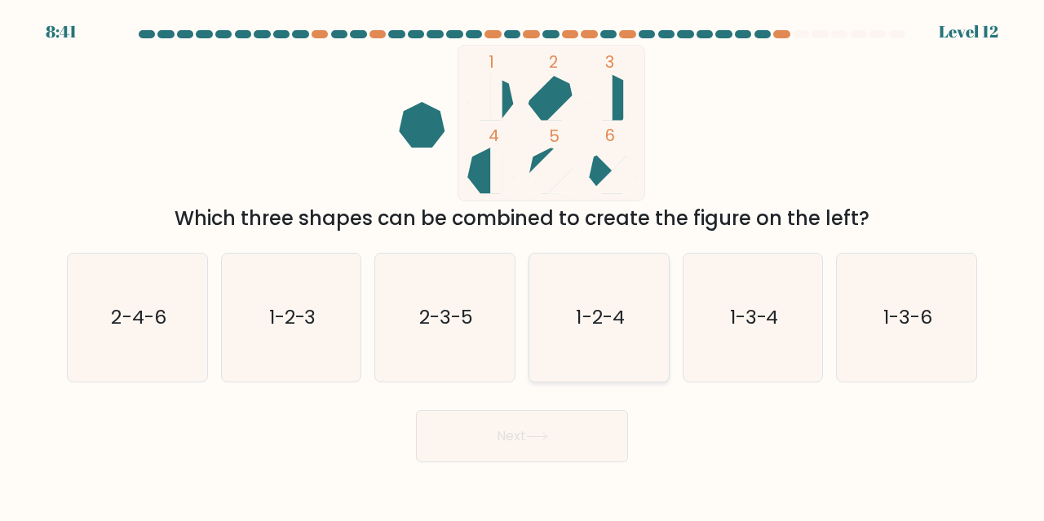
radio input "true"
click at [565, 436] on button "Next" at bounding box center [522, 436] width 212 height 52
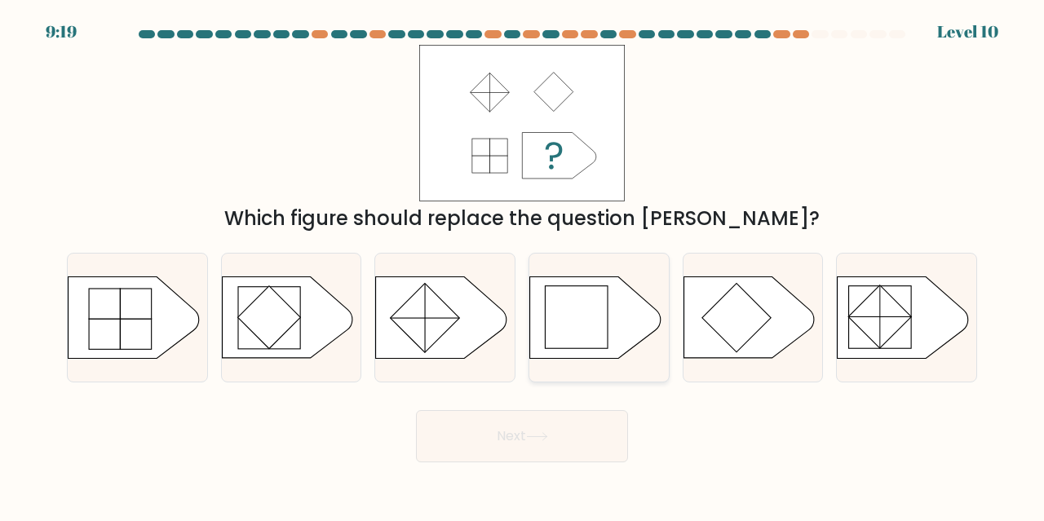
drag, startPoint x: 635, startPoint y: 309, endPoint x: 625, endPoint y: 326, distance: 20.1
click at [638, 310] on icon at bounding box center [595, 318] width 131 height 82
click at [523, 265] on input "d." at bounding box center [522, 263] width 1 height 4
radio input "true"
click at [586, 428] on button "Next" at bounding box center [522, 436] width 212 height 52
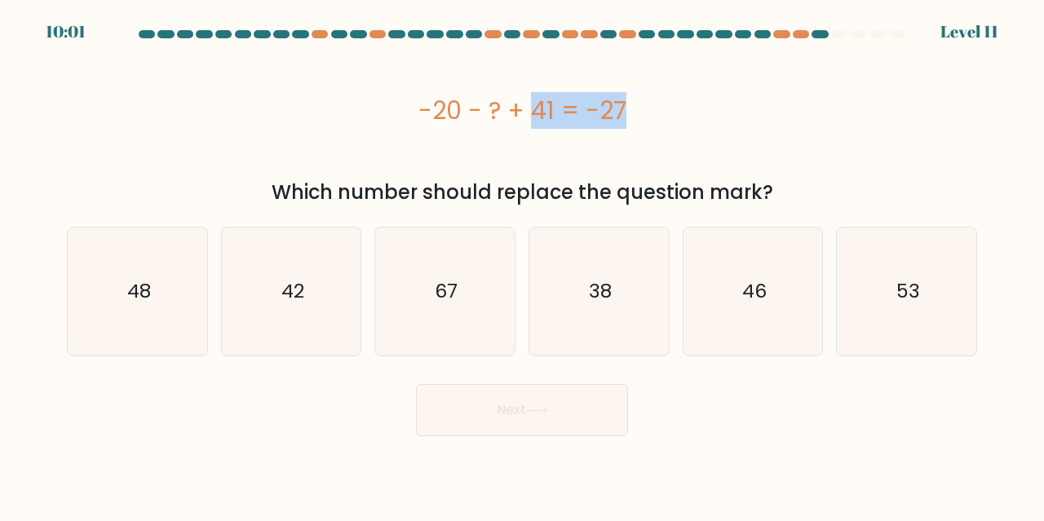
drag, startPoint x: 441, startPoint y: 113, endPoint x: 547, endPoint y: 117, distance: 106.9
click at [525, 108] on div "-20 - ? + 41 = -27" at bounding box center [522, 110] width 910 height 37
click at [555, 124] on div "-20 - ? + 41 = -27" at bounding box center [522, 110] width 910 height 37
click at [129, 330] on icon "48" at bounding box center [137, 292] width 128 height 128
click at [522, 265] on input "a. 48" at bounding box center [522, 263] width 1 height 4
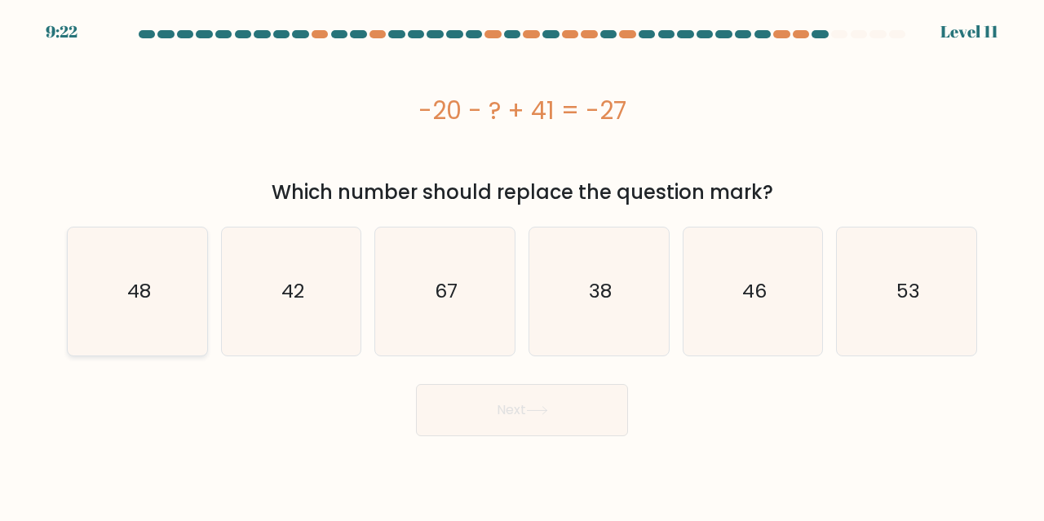
radio input "true"
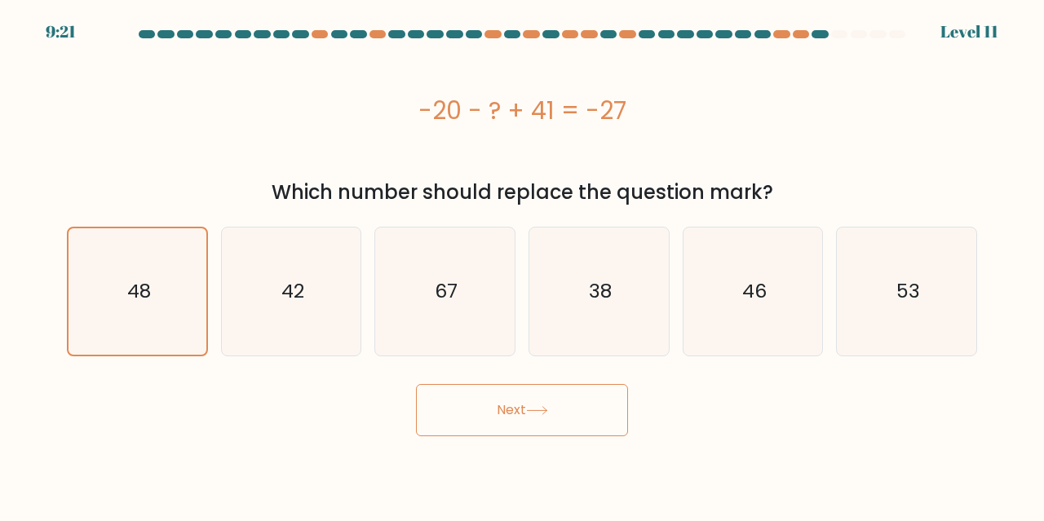
click at [573, 415] on button "Next" at bounding box center [522, 410] width 212 height 52
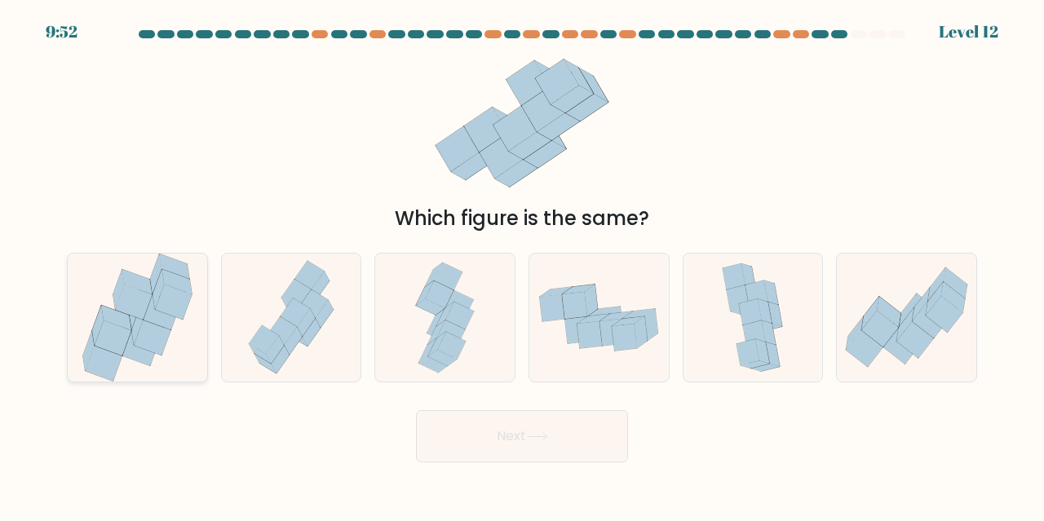
click at [139, 304] on icon at bounding box center [133, 302] width 37 height 35
click at [522, 265] on input "a." at bounding box center [522, 263] width 1 height 4
radio input "true"
click at [519, 454] on button "Next" at bounding box center [522, 436] width 212 height 52
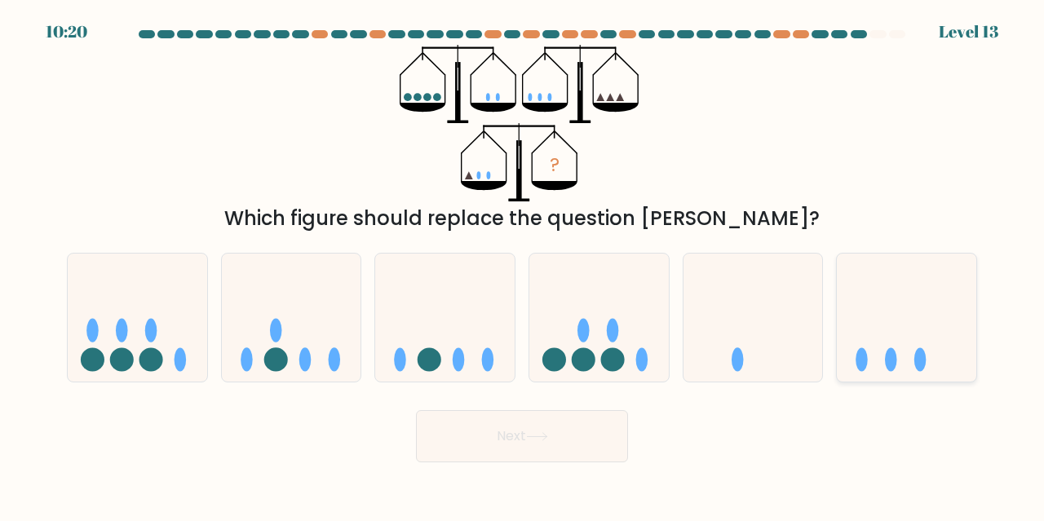
click at [963, 357] on icon at bounding box center [906, 317] width 139 height 115
click at [523, 265] on input "f." at bounding box center [522, 263] width 1 height 4
radio input "true"
click at [578, 421] on button "Next" at bounding box center [522, 436] width 212 height 52
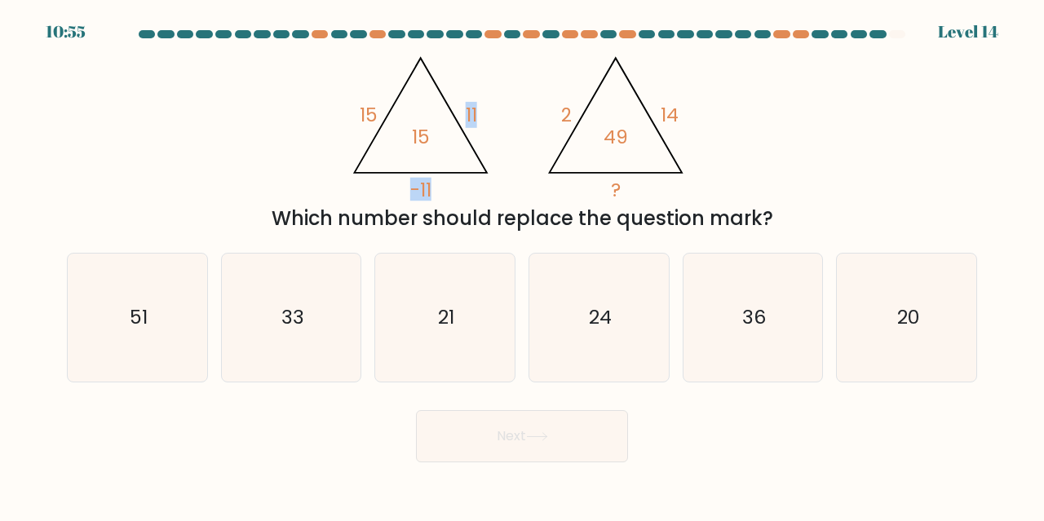
drag, startPoint x: 374, startPoint y: 118, endPoint x: 403, endPoint y: 117, distance: 29.4
click at [403, 117] on icon "@import url('https://fonts.googleapis.com/css?family=Abril+Fatface:400,100,100i…" at bounding box center [523, 123] width 360 height 157
click at [431, 139] on icon "@import url('https://fonts.googleapis.com/css?family=Abril+Fatface:400,100,100i…" at bounding box center [523, 123] width 360 height 157
drag, startPoint x: 364, startPoint y: 94, endPoint x: 380, endPoint y: 94, distance: 16.3
click at [374, 94] on icon "@import url('https://fonts.googleapis.com/css?family=Abril+Fatface:400,100,100i…" at bounding box center [523, 123] width 360 height 157
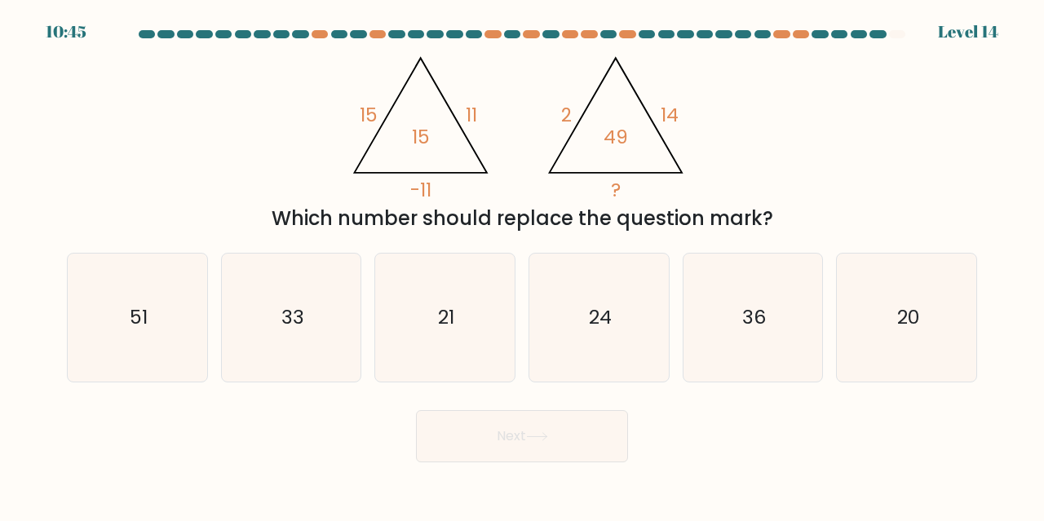
click at [467, 132] on icon "@import url('https://fonts.googleapis.com/css?family=Abril+Fatface:400,100,100i…" at bounding box center [523, 123] width 360 height 157
drag, startPoint x: 419, startPoint y: 132, endPoint x: 451, endPoint y: 131, distance: 31.9
click at [442, 131] on icon "@import url('https://fonts.googleapis.com/css?family=Abril+Fatface:400,100,100i…" at bounding box center [523, 123] width 360 height 157
drag, startPoint x: 498, startPoint y: 127, endPoint x: 472, endPoint y: 113, distance: 30.0
click at [492, 126] on icon "@import url('https://fonts.googleapis.com/css?family=Abril+Fatface:400,100,100i…" at bounding box center [523, 123] width 360 height 157
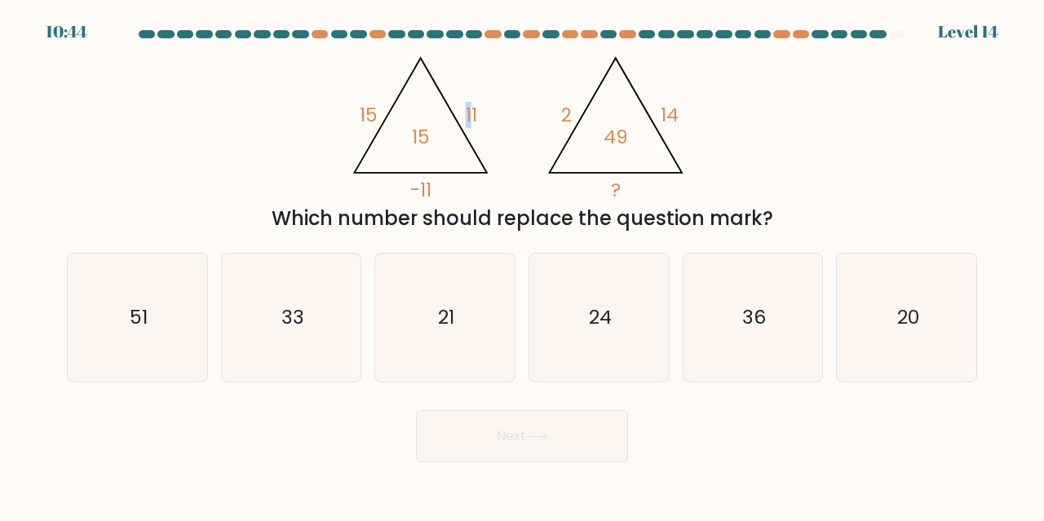
drag, startPoint x: 462, startPoint y: 95, endPoint x: 489, endPoint y: 93, distance: 27.8
click at [483, 94] on icon "@import url('https://fonts.googleapis.com/css?family=Abril+Fatface:400,100,100i…" at bounding box center [523, 123] width 360 height 157
click at [502, 96] on icon "@import url('https://fonts.googleapis.com/css?family=Abril+Fatface:400,100,100i…" at bounding box center [523, 123] width 360 height 157
click at [751, 312] on text "36" at bounding box center [754, 316] width 24 height 27
click at [523, 265] on input "e. 36" at bounding box center [522, 263] width 1 height 4
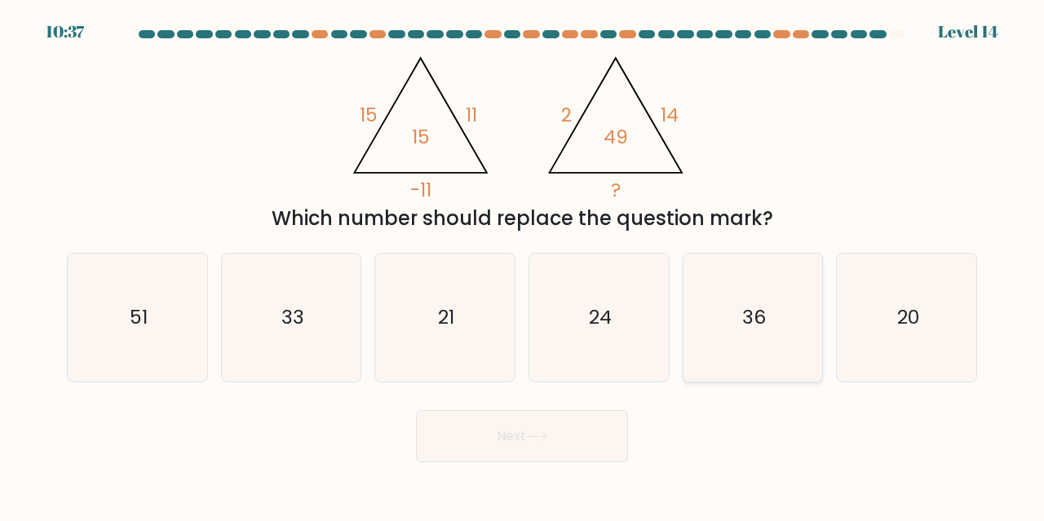
radio input "true"
click at [581, 418] on button "Next" at bounding box center [522, 436] width 212 height 52
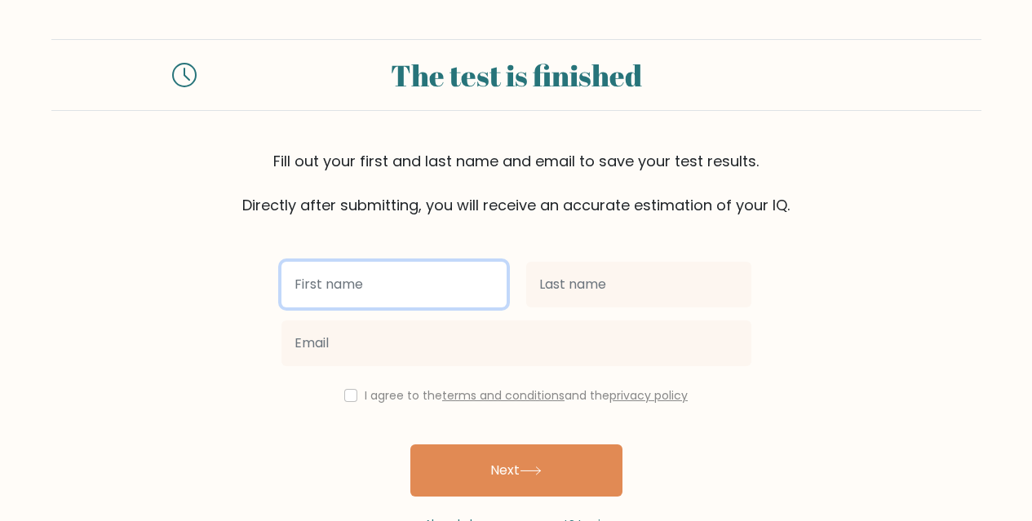
click at [398, 300] on input "text" at bounding box center [393, 285] width 225 height 46
type input "Ronnielle"
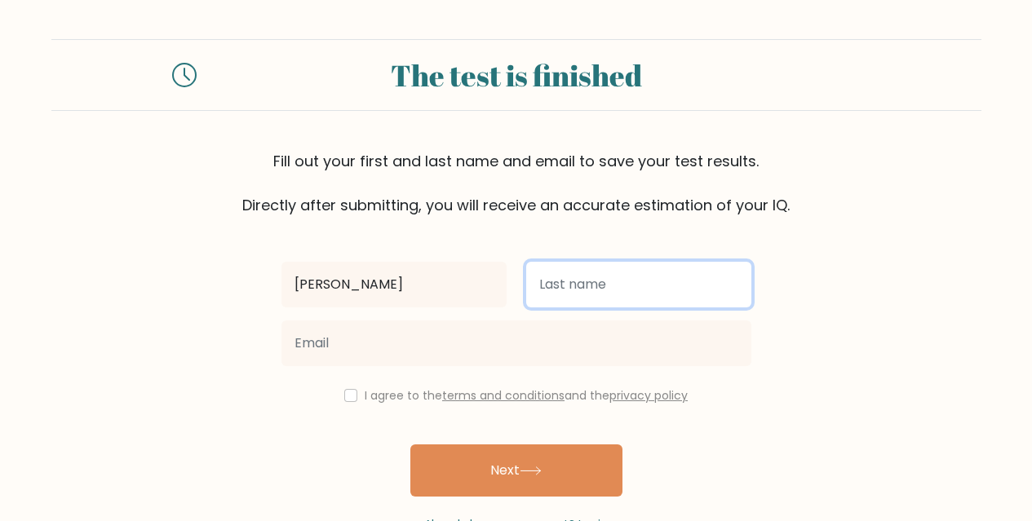
click at [666, 275] on input "text" at bounding box center [638, 285] width 225 height 46
type input "Pena"
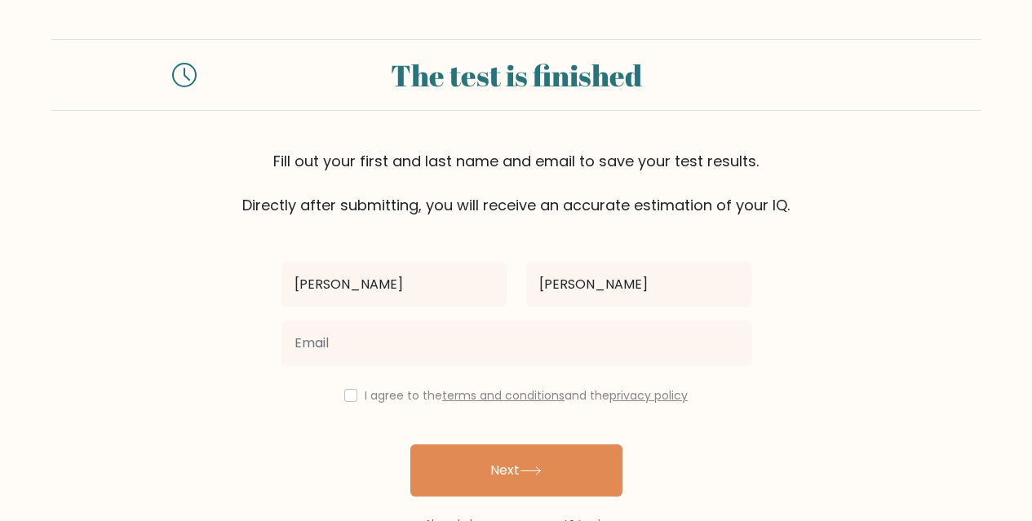
click at [633, 393] on link "privacy policy" at bounding box center [648, 395] width 78 height 16
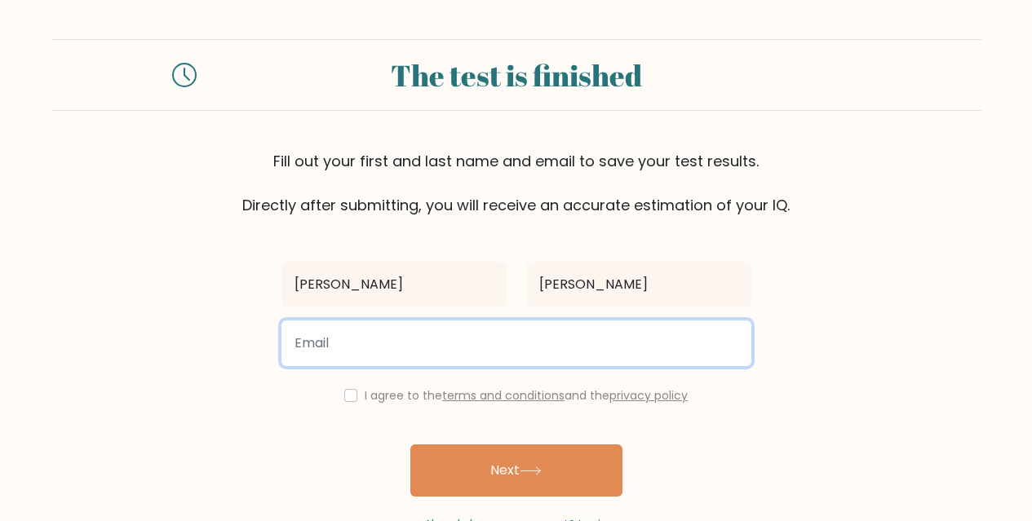
click at [580, 343] on input "email" at bounding box center [516, 344] width 470 height 46
type input "ronniellepena5@gmail.com"
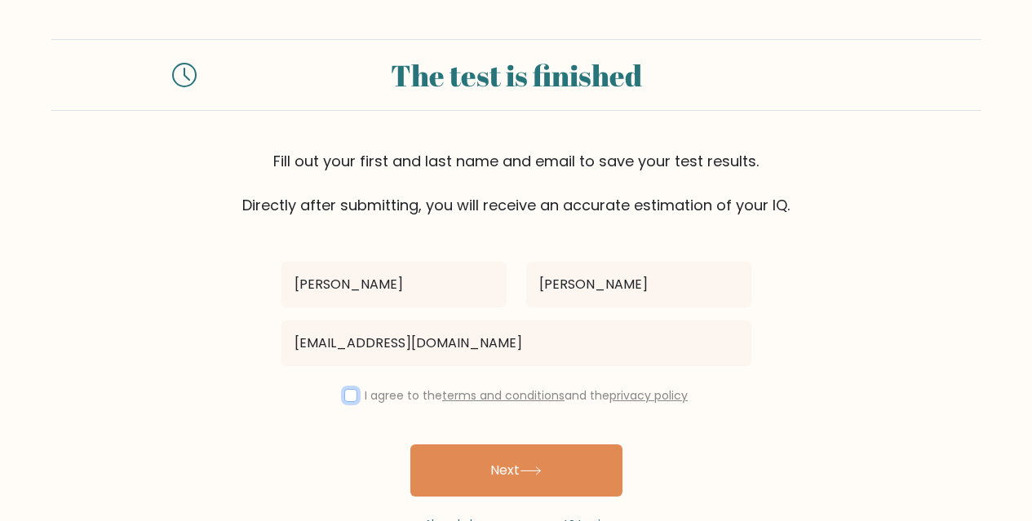
click at [352, 395] on input "checkbox" at bounding box center [350, 395] width 13 height 13
checkbox input "true"
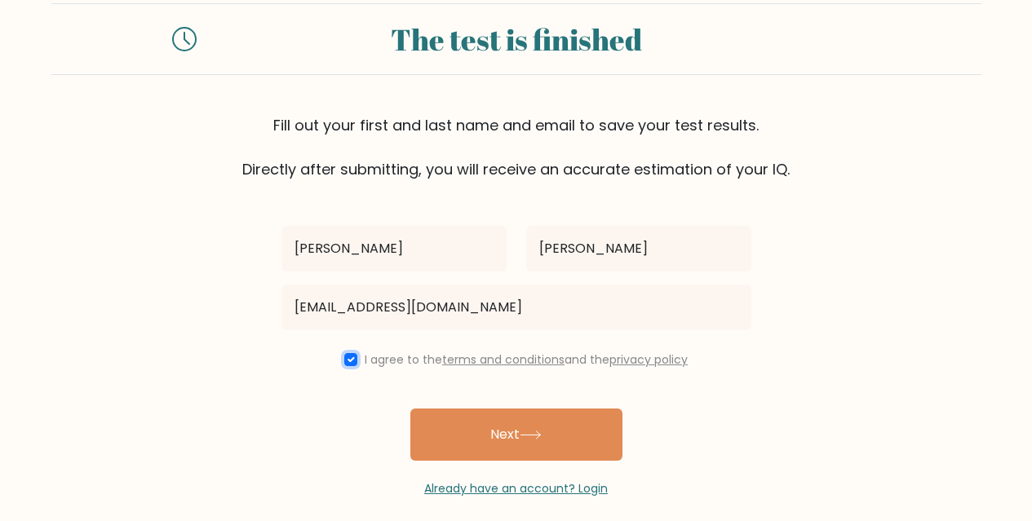
scroll to position [51, 0]
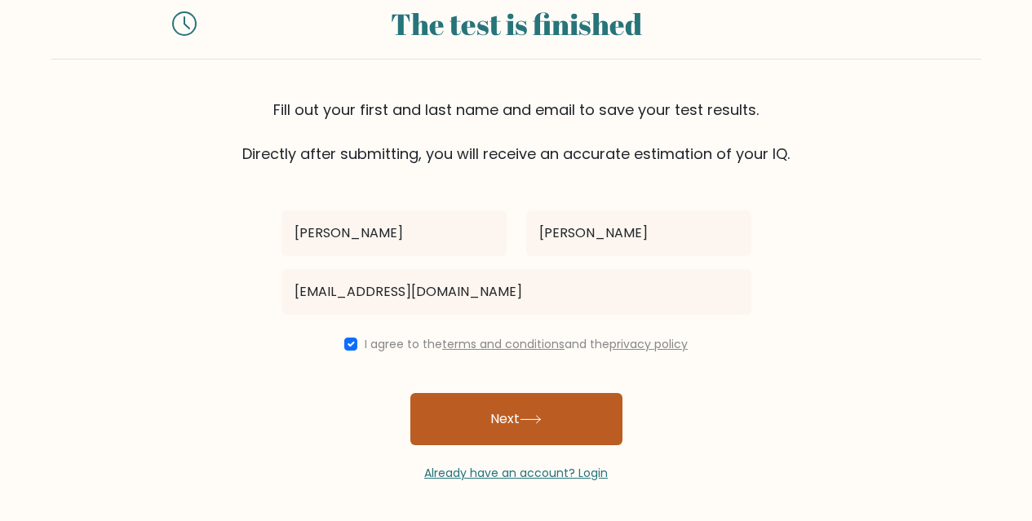
click at [603, 405] on button "Next" at bounding box center [516, 419] width 212 height 52
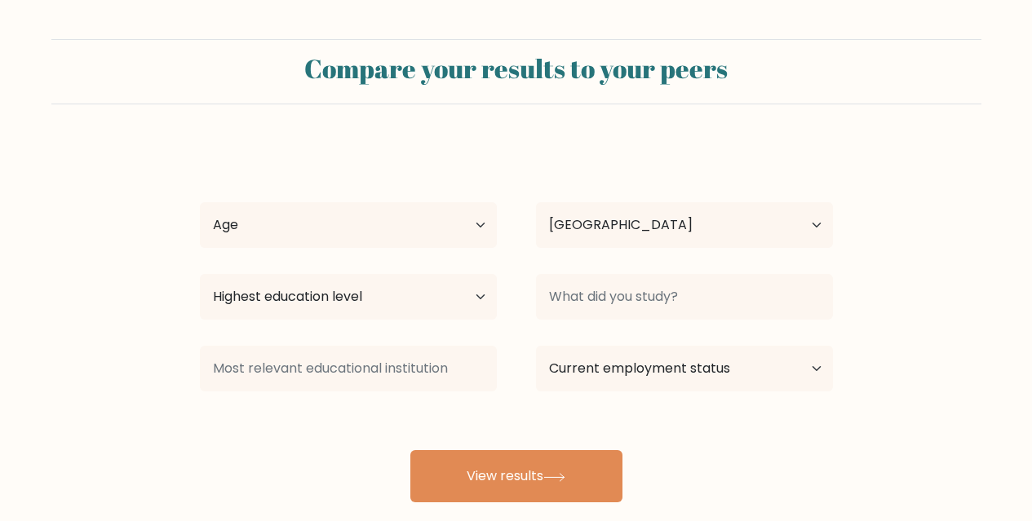
select select "PH"
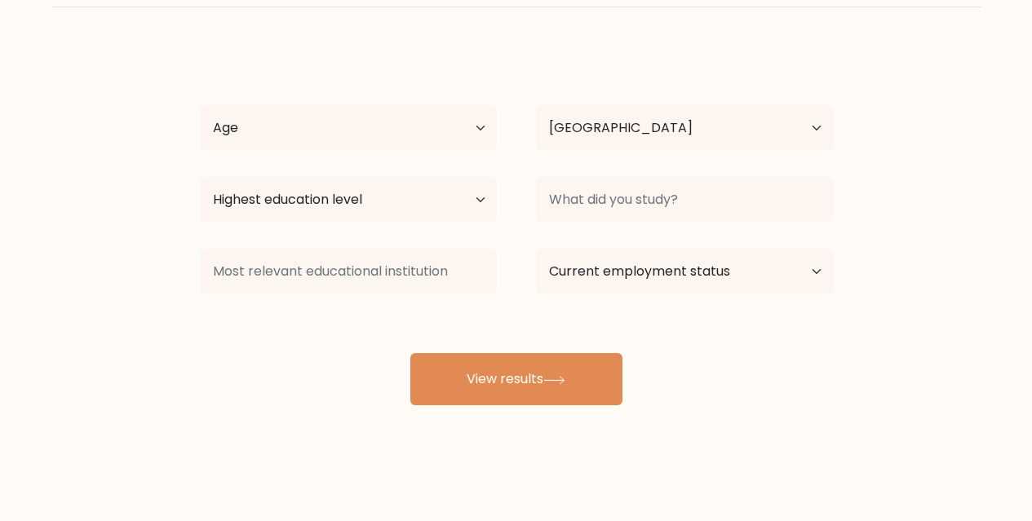
scroll to position [97, 0]
click at [468, 121] on select "Age Under [DEMOGRAPHIC_DATA] [DEMOGRAPHIC_DATA] [DEMOGRAPHIC_DATA] [DEMOGRAPHIC…" at bounding box center [348, 128] width 297 height 46
select select "18_24"
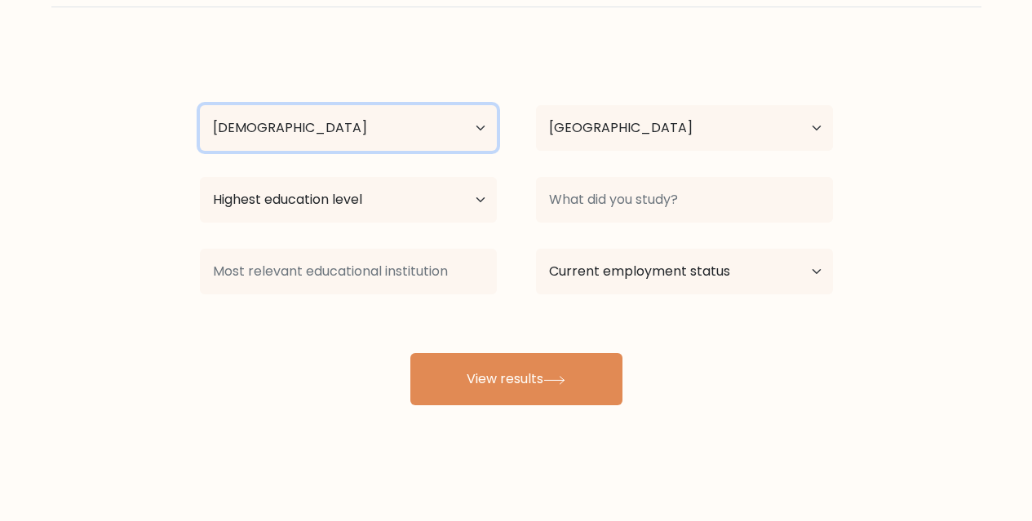
click at [200, 105] on select "Age Under [DEMOGRAPHIC_DATA] [DEMOGRAPHIC_DATA] [DEMOGRAPHIC_DATA] [DEMOGRAPHIC…" at bounding box center [348, 128] width 297 height 46
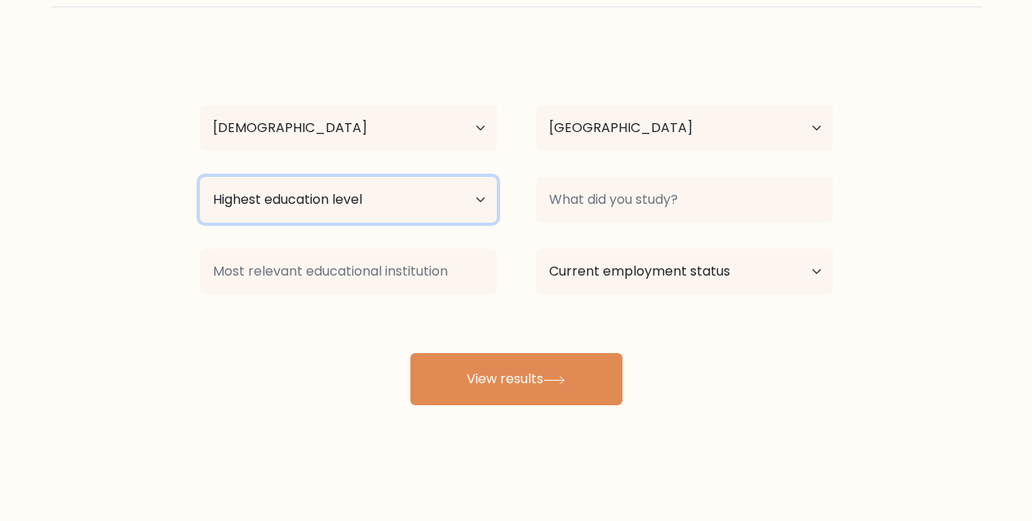
click at [452, 192] on select "Highest education level No schooling Primary Lower Secondary Upper Secondary Oc…" at bounding box center [348, 200] width 297 height 46
select select "upper_secondary"
click at [200, 177] on select "Highest education level No schooling Primary Lower Secondary Upper Secondary Oc…" at bounding box center [348, 200] width 297 height 46
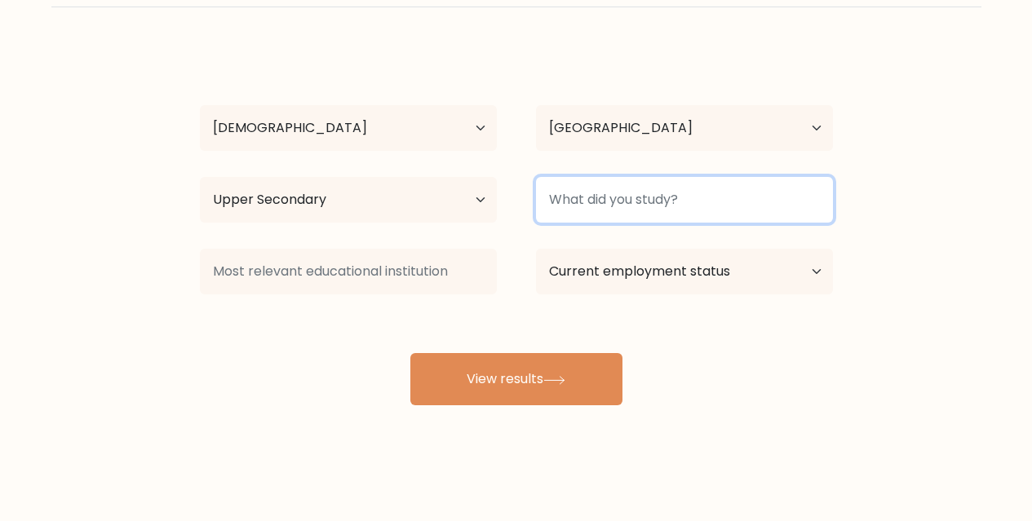
drag, startPoint x: 638, startPoint y: 215, endPoint x: 659, endPoint y: 206, distance: 23.0
click at [641, 215] on input at bounding box center [684, 200] width 297 height 46
click at [660, 206] on input at bounding box center [684, 200] width 297 height 46
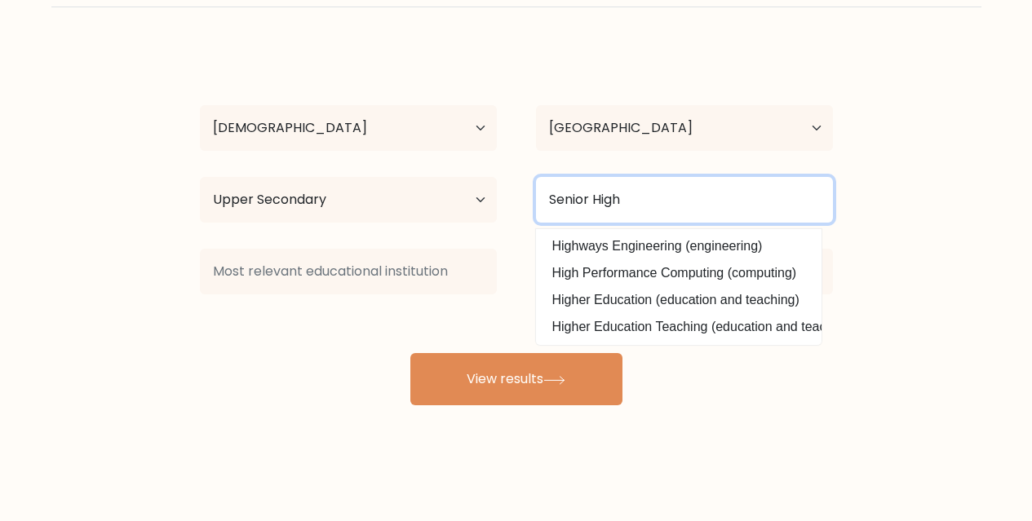
type input "Senior High"
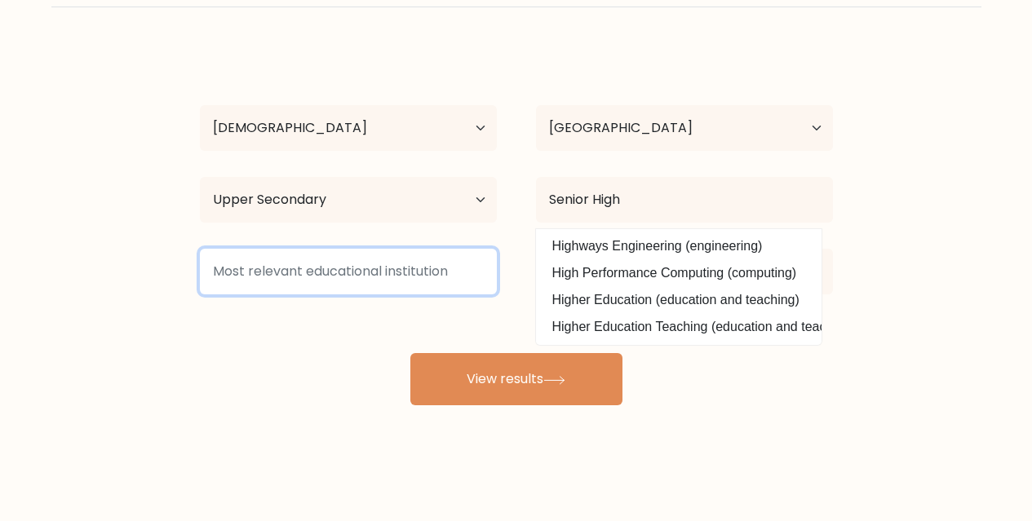
click at [326, 294] on input at bounding box center [348, 272] width 297 height 46
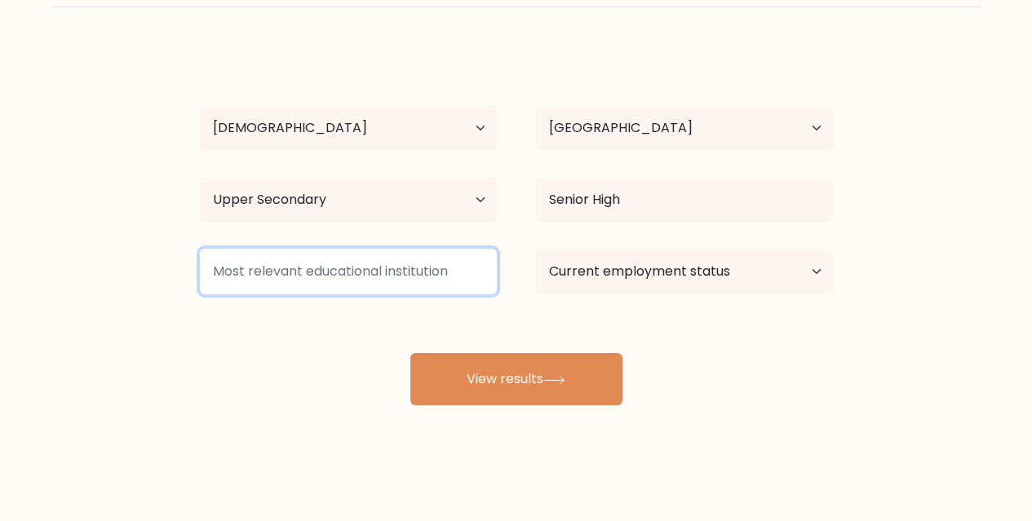
click at [369, 263] on input at bounding box center [348, 272] width 297 height 46
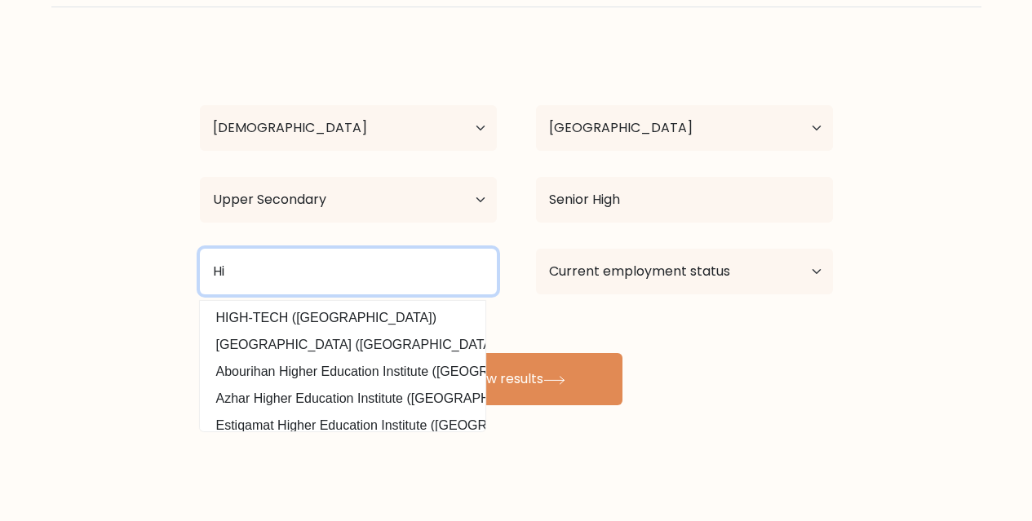
type input "H"
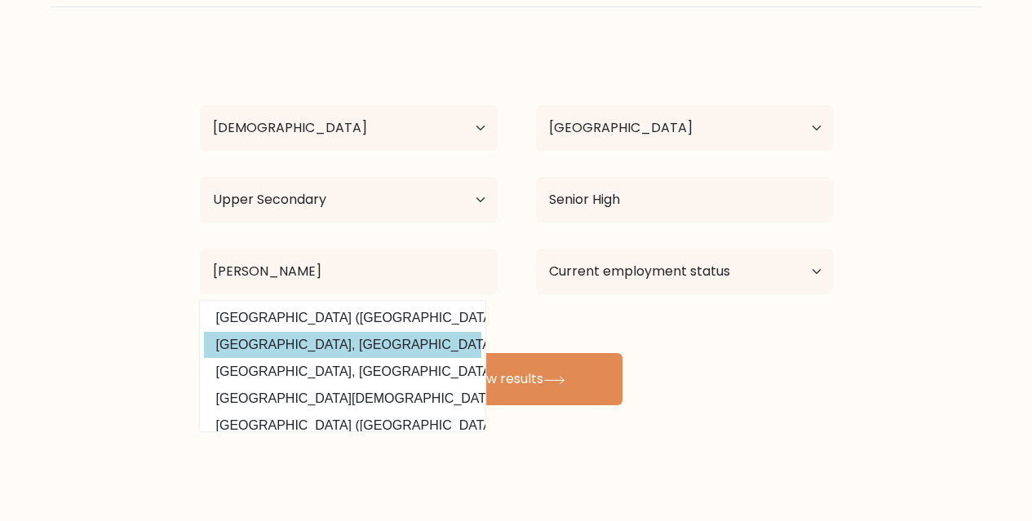
click at [468, 348] on option "[GEOGRAPHIC_DATA], [GEOGRAPHIC_DATA] ([GEOGRAPHIC_DATA])" at bounding box center [342, 345] width 277 height 26
type input "[GEOGRAPHIC_DATA], [GEOGRAPHIC_DATA]"
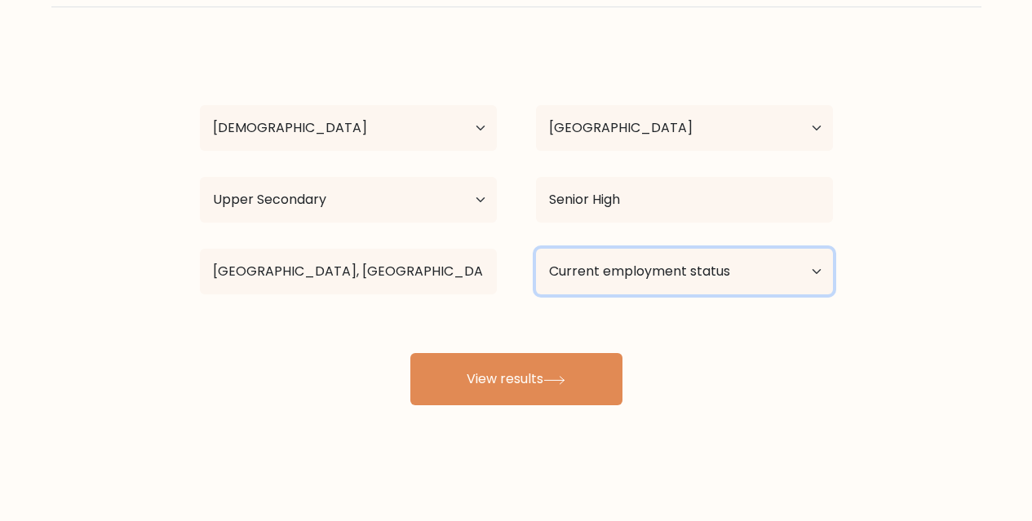
click at [577, 271] on select "Current employment status Employed Student Retired Other / prefer not to answer" at bounding box center [684, 272] width 297 height 46
select select "other"
click at [536, 249] on select "Current employment status Employed Student Retired Other / prefer not to answer" at bounding box center [684, 272] width 297 height 46
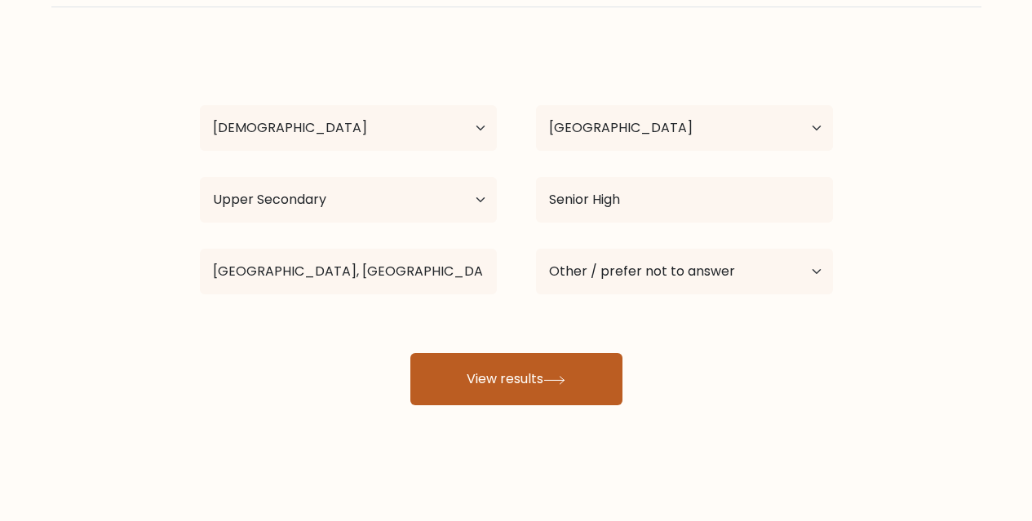
click at [595, 387] on button "View results" at bounding box center [516, 379] width 212 height 52
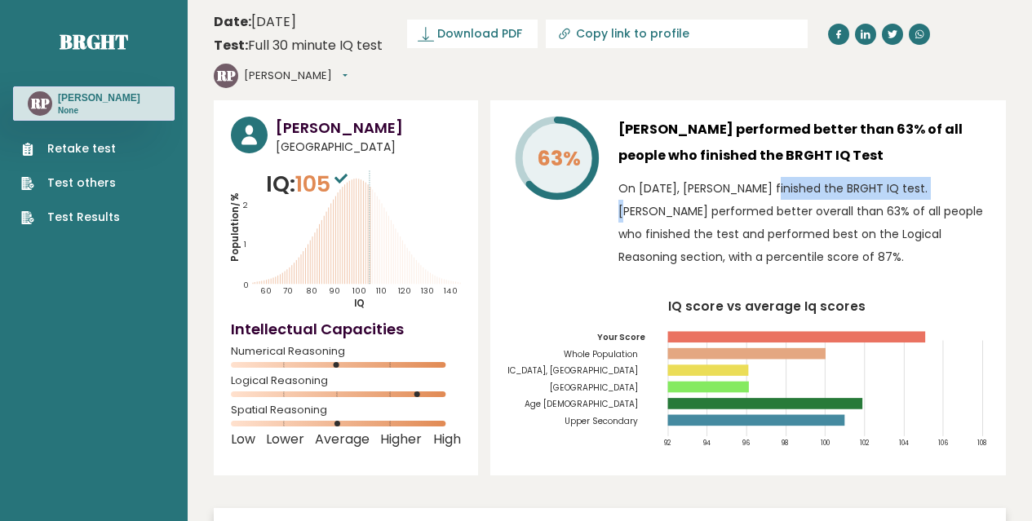
drag, startPoint x: 720, startPoint y: 154, endPoint x: 878, endPoint y: 165, distance: 157.8
click at [852, 177] on p "On [DATE], [PERSON_NAME] finished the BRGHT IQ test. [PERSON_NAME] performed be…" at bounding box center [803, 222] width 370 height 91
click at [896, 177] on p "On [DATE], [PERSON_NAME] finished the BRGHT IQ test. [PERSON_NAME] performed be…" at bounding box center [803, 222] width 370 height 91
drag, startPoint x: 936, startPoint y: 154, endPoint x: 867, endPoint y: 170, distance: 71.1
click at [932, 177] on p "On October 08, 2025, Ronnielle Pena finished the BRGHT IQ test. Ronnielle perfo…" at bounding box center [803, 222] width 370 height 91
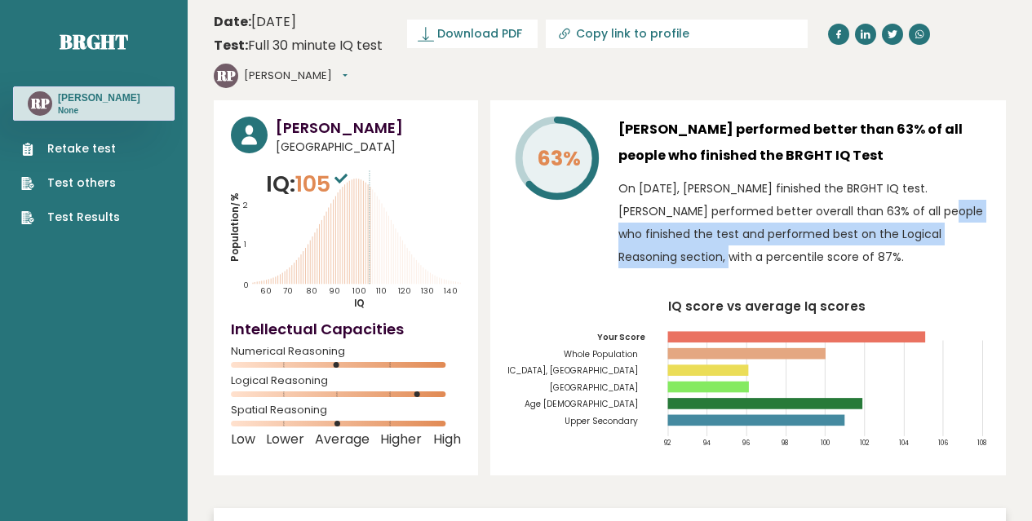
drag, startPoint x: 878, startPoint y: 193, endPoint x: 896, endPoint y: 193, distance: 17.9
click at [890, 193] on p "On October 08, 2025, Ronnielle Pena finished the BRGHT IQ test. Ronnielle perfo…" at bounding box center [803, 222] width 370 height 91
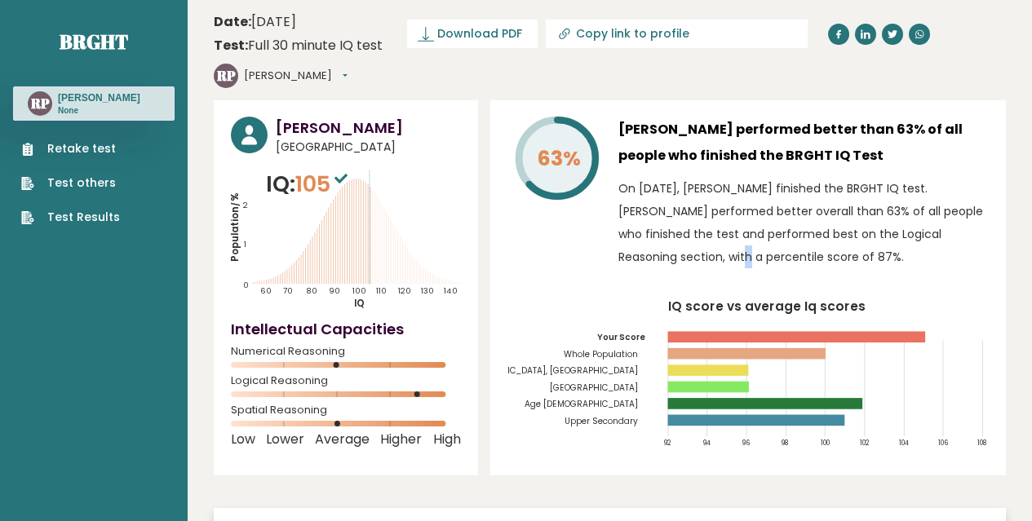
drag, startPoint x: 907, startPoint y: 197, endPoint x: 919, endPoint y: 201, distance: 12.7
click at [909, 197] on p "On October 08, 2025, Ronnielle Pena finished the BRGHT IQ test. Ronnielle perfo…" at bounding box center [803, 222] width 370 height 91
drag, startPoint x: 932, startPoint y: 232, endPoint x: 919, endPoint y: 250, distance: 22.2
click at [924, 243] on div "Ronnielle Pena performed better than 63% of all people who finished the BRGHT I…" at bounding box center [803, 197] width 370 height 160
drag, startPoint x: 858, startPoint y: 246, endPoint x: 870, endPoint y: 246, distance: 12.2
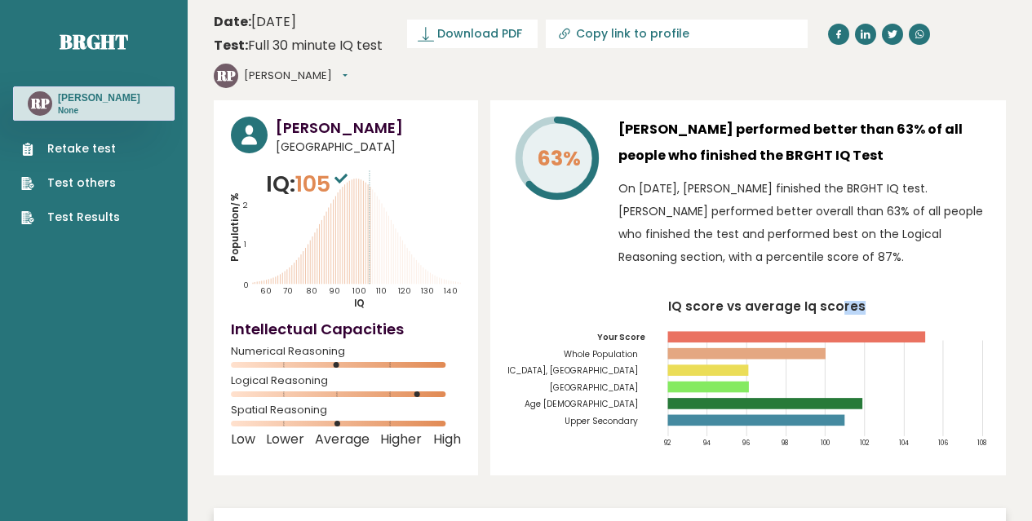
click at [870, 246] on div "63% Ronnielle Pena performed better than 63% of all people who finished the BRG…" at bounding box center [748, 287] width 516 height 375
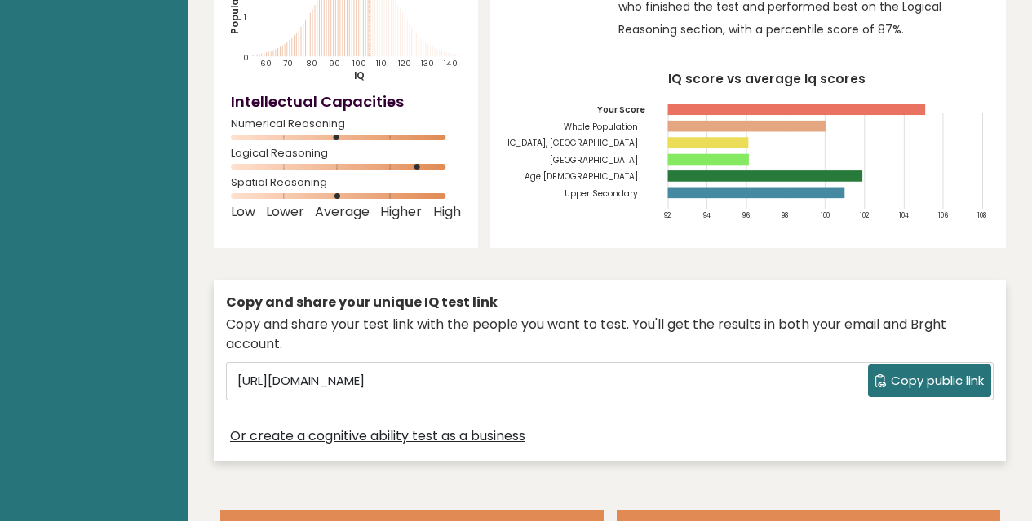
scroll to position [245, 0]
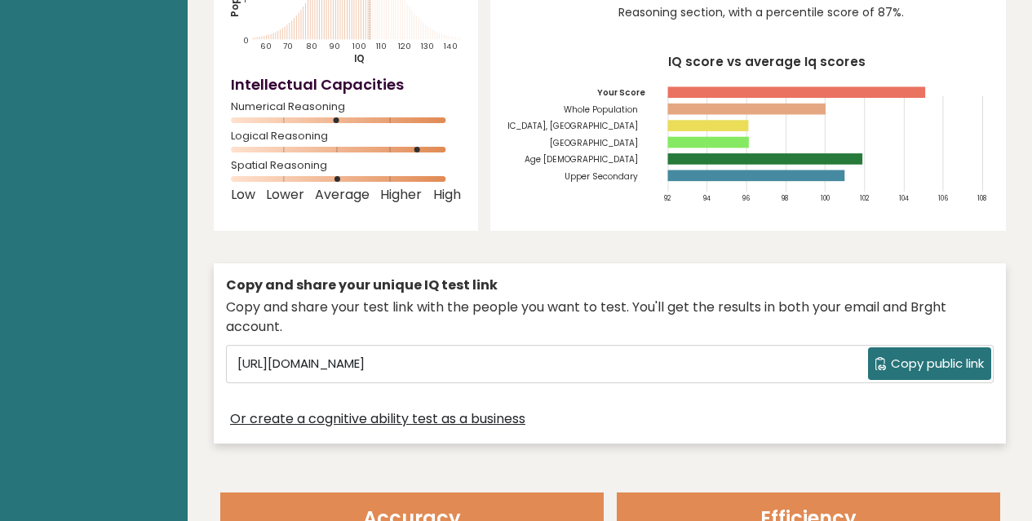
click at [929, 348] on button "Copy public link" at bounding box center [929, 364] width 123 height 33
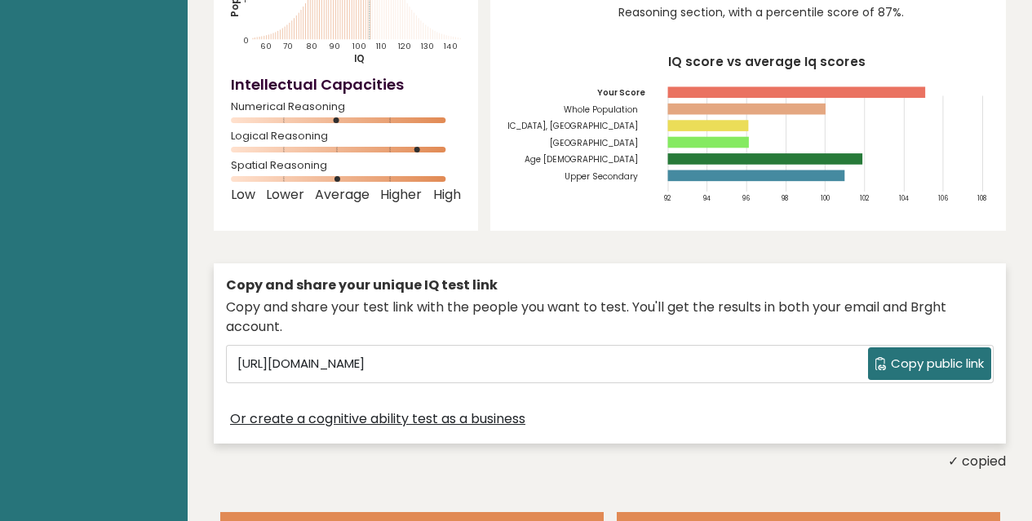
click at [905, 355] on span "Copy public link" at bounding box center [937, 364] width 93 height 19
click at [965, 355] on span "Copy public link" at bounding box center [937, 364] width 93 height 19
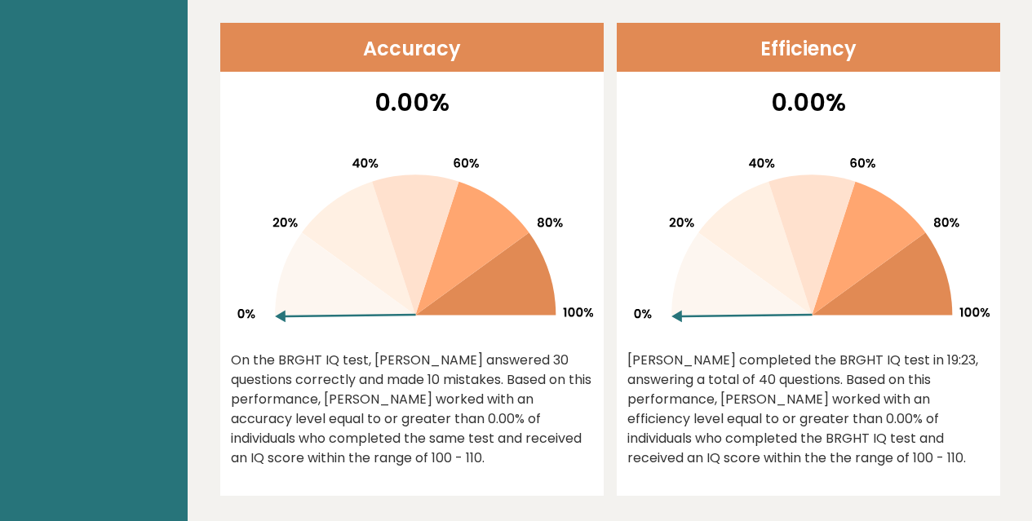
scroll to position [816, 0]
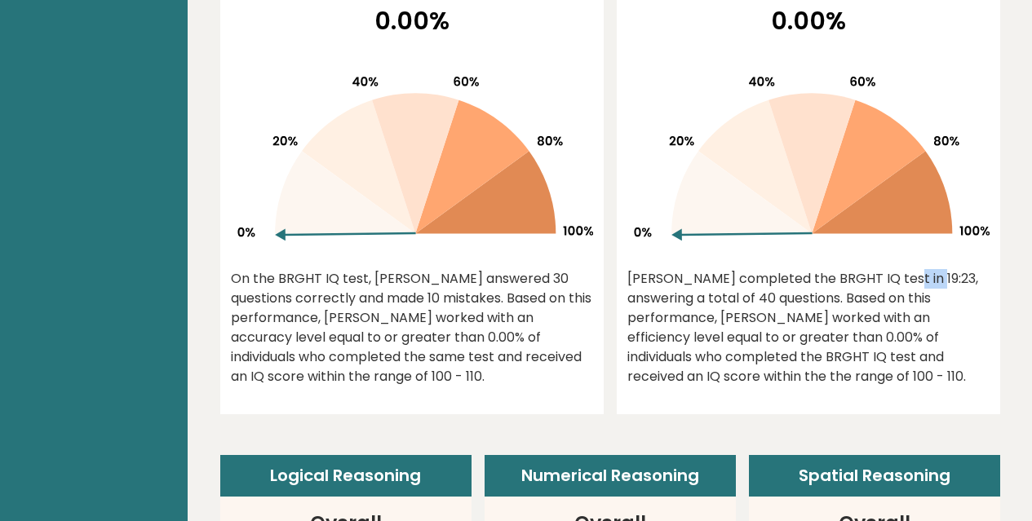
drag, startPoint x: 781, startPoint y: 232, endPoint x: 837, endPoint y: 246, distance: 57.8
click at [837, 245] on div "0.00% Ronnielle completed the BRGHT IQ test in 19:23, answering a total of 40 q…" at bounding box center [808, 208] width 383 height 412
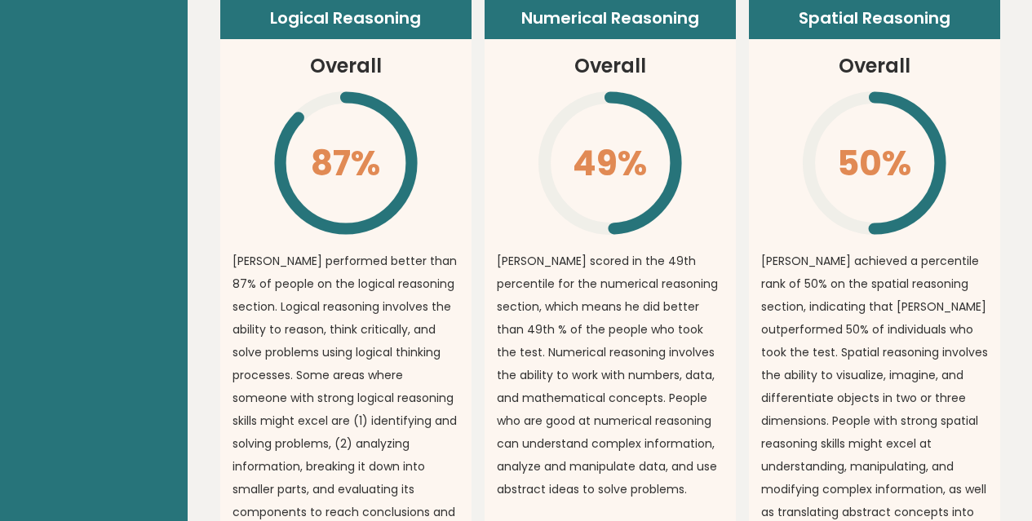
scroll to position [1305, 0]
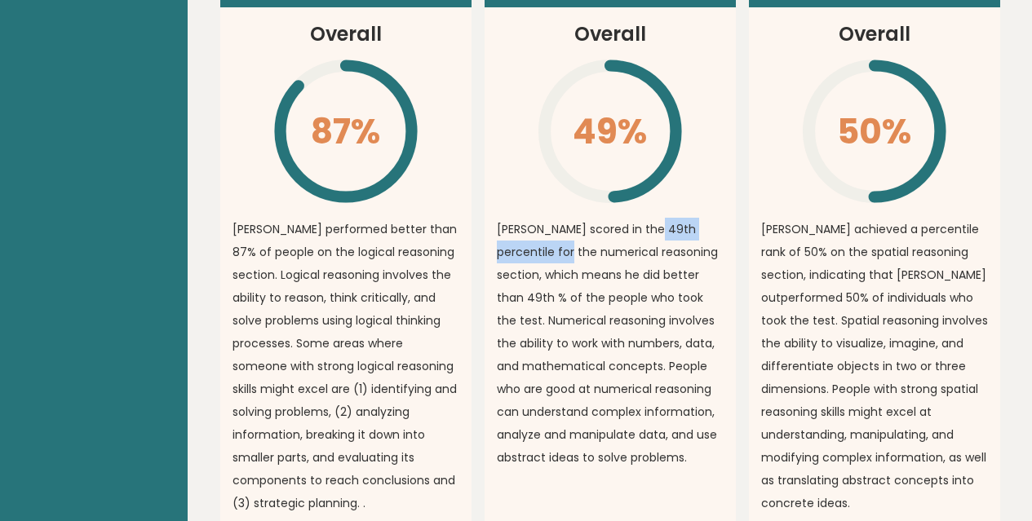
drag, startPoint x: 569, startPoint y: 215, endPoint x: 689, endPoint y: 199, distance: 120.9
click at [671, 218] on p "Ronnielle scored in the 49th percentile for the numerical reasoning section, wh…" at bounding box center [610, 343] width 227 height 251
click at [689, 218] on p "Ronnielle scored in the 49th percentile for the numerical reasoning section, wh…" at bounding box center [610, 343] width 227 height 251
click at [655, 218] on p "Ronnielle scored in the 49th percentile for the numerical reasoning section, wh…" at bounding box center [610, 343] width 227 height 251
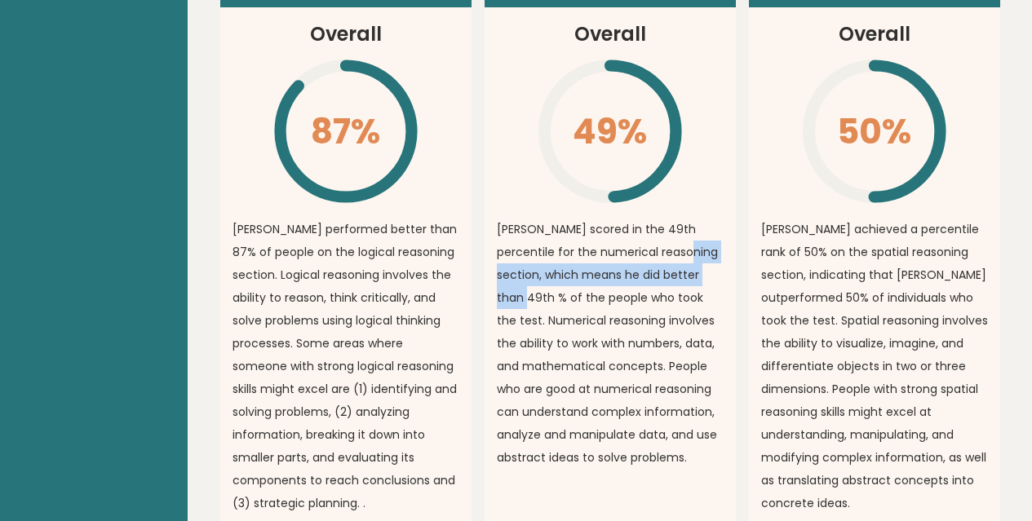
drag, startPoint x: 655, startPoint y: 216, endPoint x: 687, endPoint y: 232, distance: 35.4
click at [687, 232] on p "Ronnielle scored in the 49th percentile for the numerical reasoning section, wh…" at bounding box center [610, 343] width 227 height 251
click at [687, 236] on p "Ronnielle scored in the 49th percentile for the numerical reasoning section, wh…" at bounding box center [610, 343] width 227 height 251
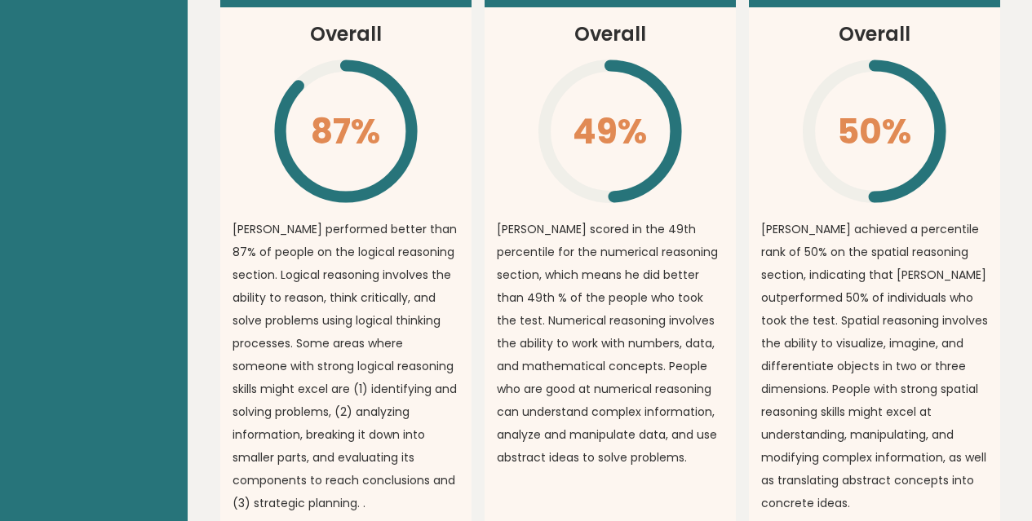
click at [695, 247] on p "Ronnielle scored in the 49th percentile for the numerical reasoning section, wh…" at bounding box center [610, 343] width 227 height 251
drag, startPoint x: 695, startPoint y: 247, endPoint x: 717, endPoint y: 248, distance: 22.0
click at [717, 248] on p "Ronnielle scored in the 49th percentile for the numerical reasoning section, wh…" at bounding box center [610, 343] width 227 height 251
click at [701, 291] on p "Ronnielle scored in the 49th percentile for the numerical reasoning section, wh…" at bounding box center [610, 343] width 227 height 251
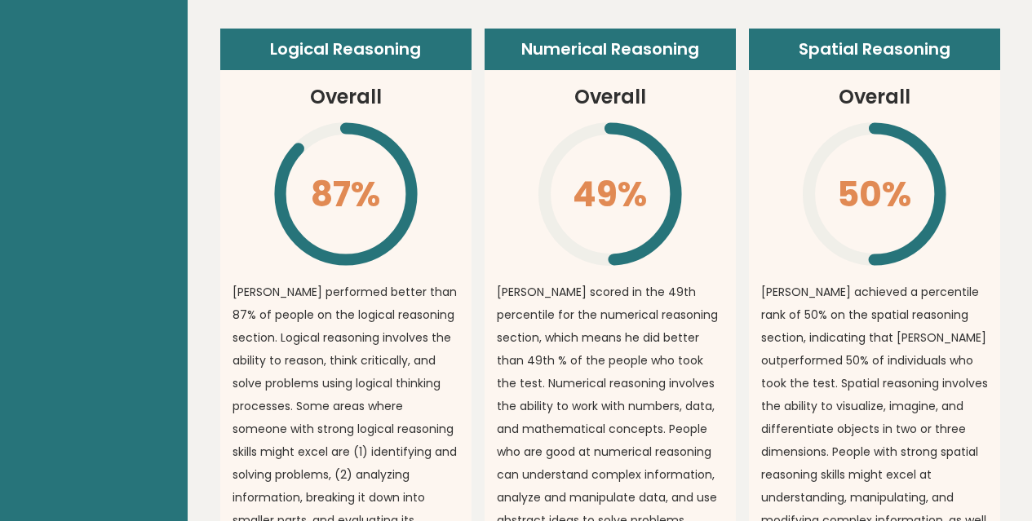
scroll to position [1224, 0]
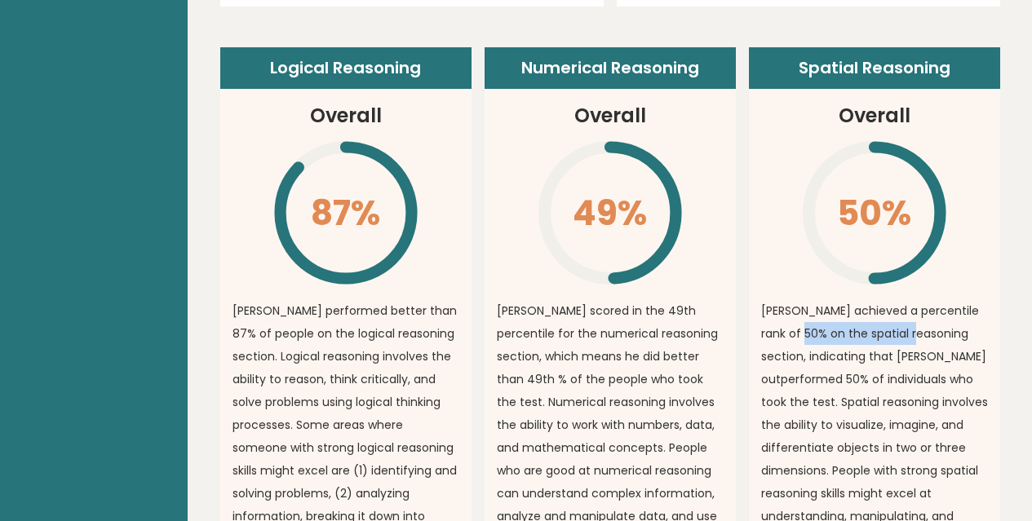
drag, startPoint x: 789, startPoint y: 298, endPoint x: 916, endPoint y: 299, distance: 127.3
click at [914, 299] on p "Ronnielle achieved a percentile rank of 50% on the spatial reasoning section, i…" at bounding box center [874, 447] width 227 height 297
click at [923, 313] on p "Ronnielle achieved a percentile rank of 50% on the spatial reasoning section, i…" at bounding box center [874, 447] width 227 height 297
drag, startPoint x: 950, startPoint y: 316, endPoint x: 931, endPoint y: 336, distance: 27.7
click at [950, 318] on p "Ronnielle achieved a percentile rank of 50% on the spatial reasoning section, i…" at bounding box center [874, 447] width 227 height 297
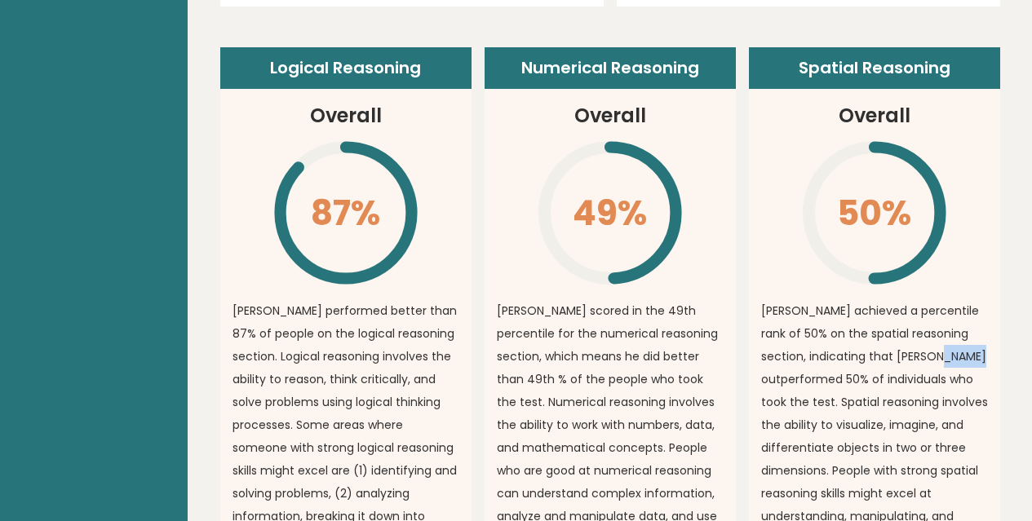
drag, startPoint x: 907, startPoint y: 333, endPoint x: 955, endPoint y: 330, distance: 48.2
click at [950, 330] on p "Ronnielle achieved a percentile rank of 50% on the spatial reasoning section, i…" at bounding box center [874, 447] width 227 height 297
click at [963, 335] on p "Ronnielle achieved a percentile rank of 50% on the spatial reasoning section, i…" at bounding box center [874, 447] width 227 height 297
drag, startPoint x: 953, startPoint y: 349, endPoint x: 983, endPoint y: 347, distance: 30.3
click at [983, 347] on p "Ronnielle achieved a percentile rank of 50% on the spatial reasoning section, i…" at bounding box center [874, 447] width 227 height 297
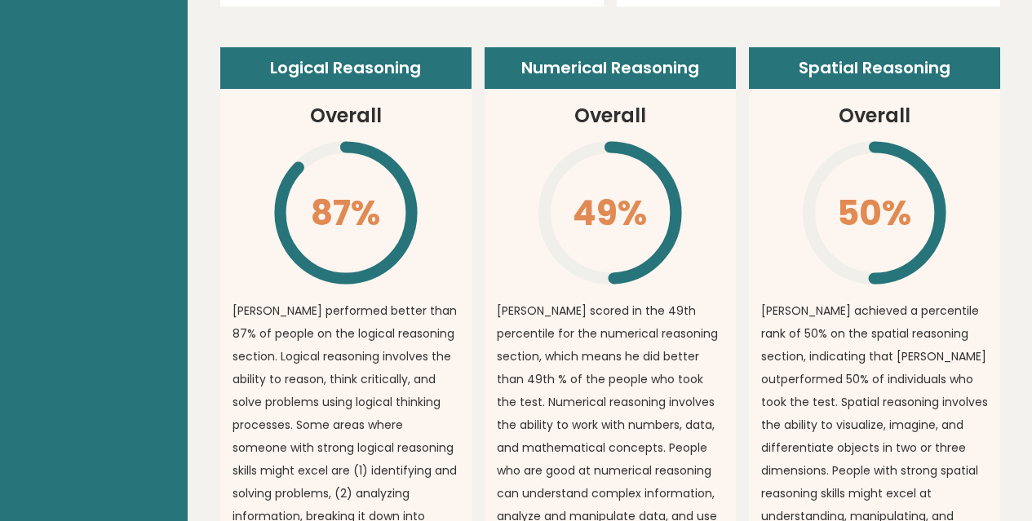
click at [931, 354] on p "Ronnielle achieved a percentile rank of 50% on the spatial reasoning section, i…" at bounding box center [874, 447] width 227 height 297
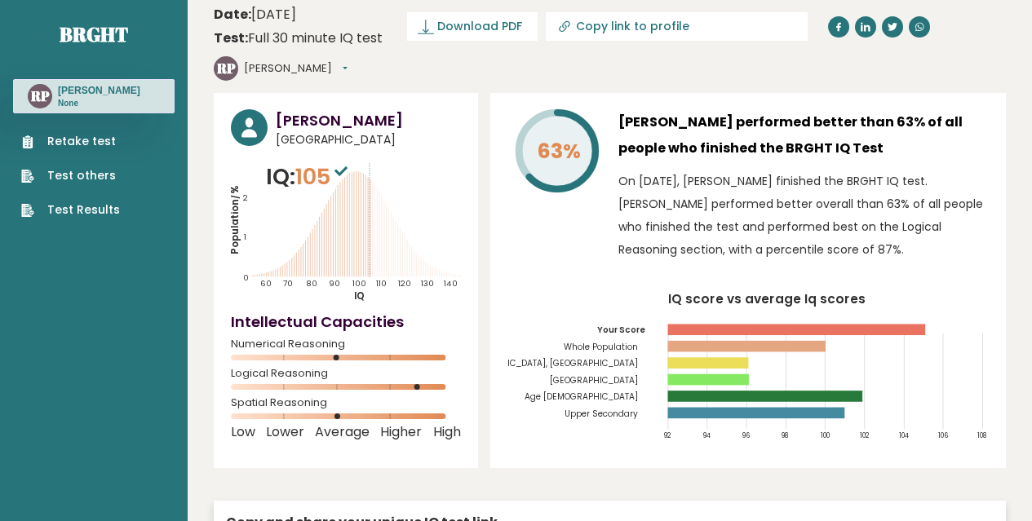
scroll to position [0, 0]
